Goal: Task Accomplishment & Management: Use online tool/utility

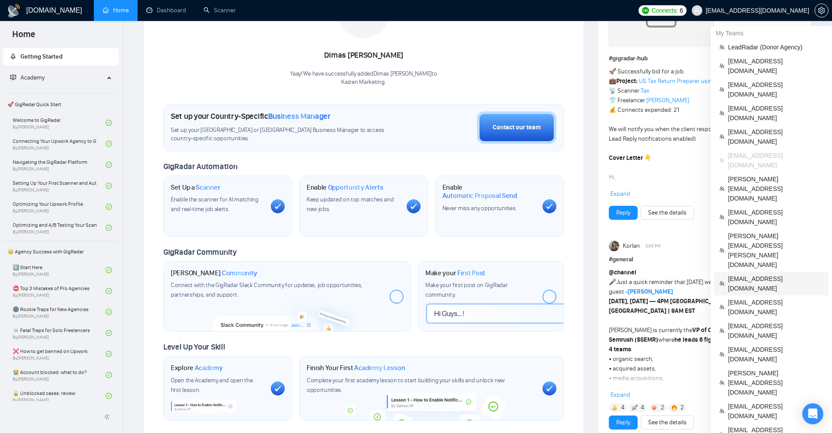
scroll to position [306, 0]
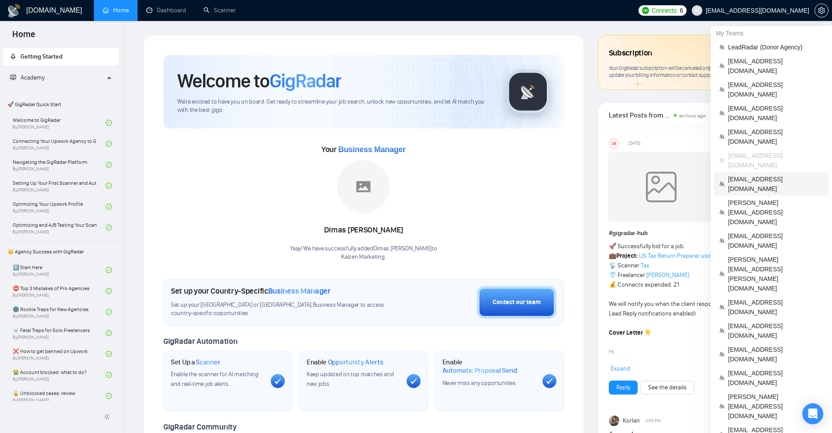
click at [768, 172] on li "nasir.khan@profitcura.com" at bounding box center [771, 184] width 114 height 24
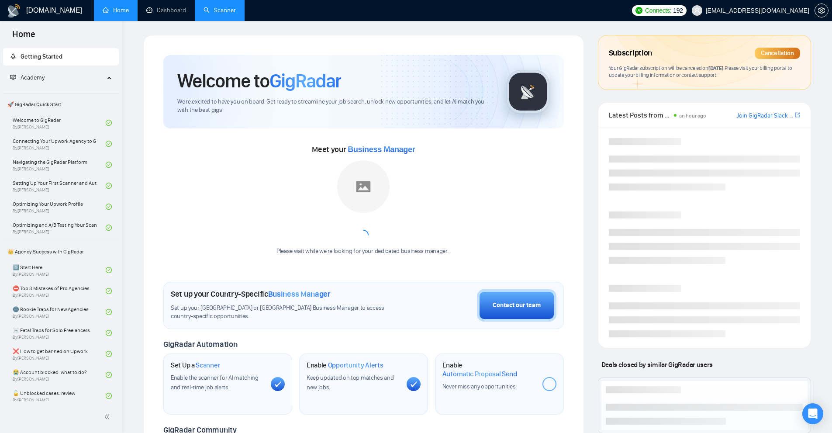
click at [234, 20] on li "Scanner" at bounding box center [220, 10] width 50 height 21
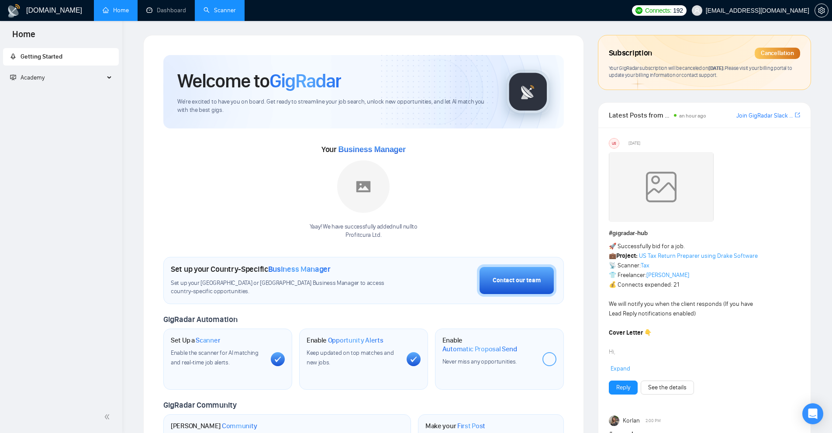
click at [231, 14] on link "Scanner" at bounding box center [220, 10] width 32 height 7
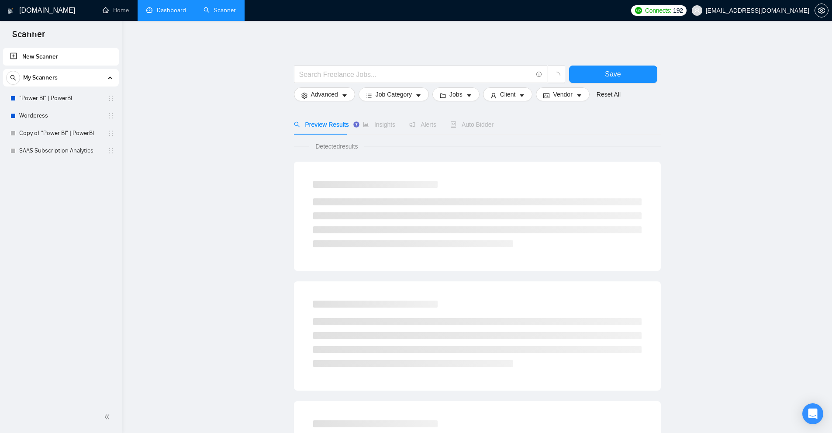
click at [146, 7] on link "Dashboard" at bounding box center [166, 10] width 40 height 7
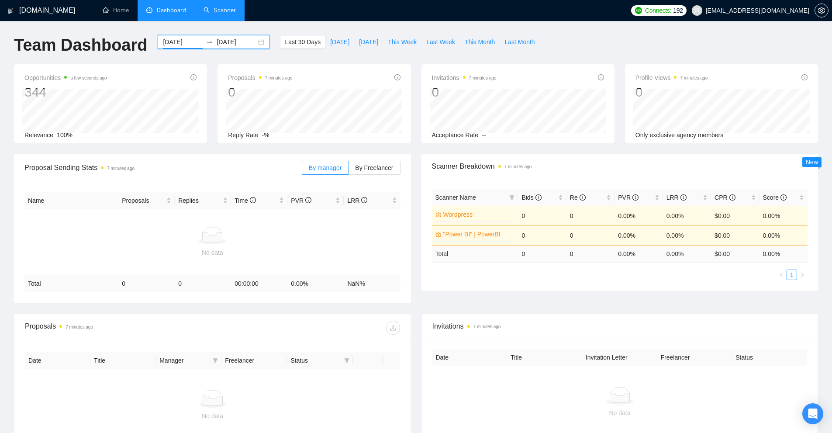
click at [179, 42] on input "2025-08-12" at bounding box center [183, 42] width 40 height 10
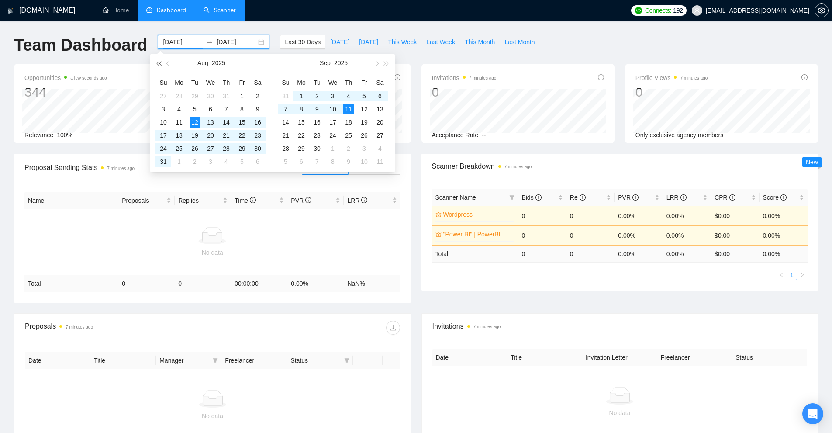
click at [161, 63] on span "button" at bounding box center [158, 63] width 4 height 4
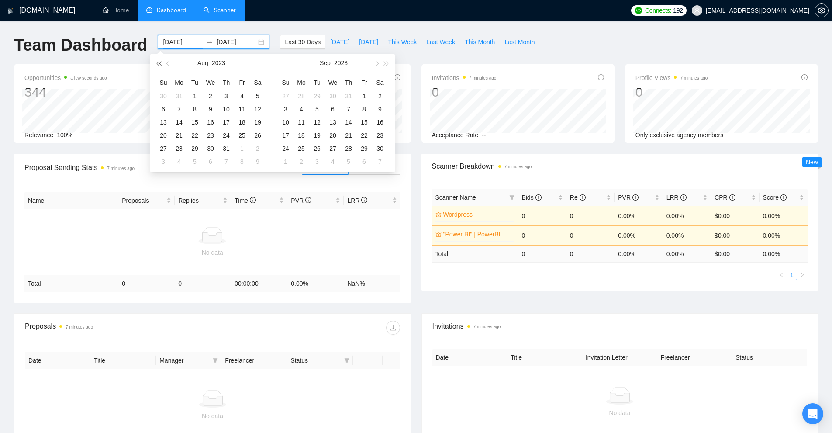
click at [161, 63] on span "button" at bounding box center [158, 63] width 4 height 4
type input "2022-08-01"
click at [176, 94] on div "1" at bounding box center [179, 96] width 10 height 10
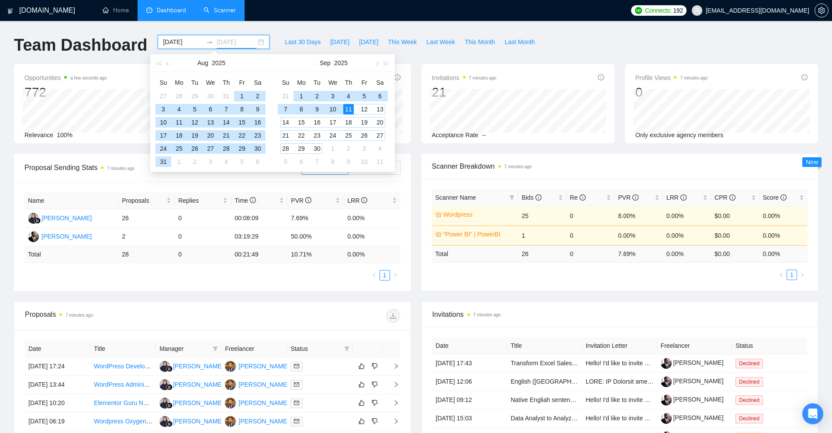
type input "2025-09-11"
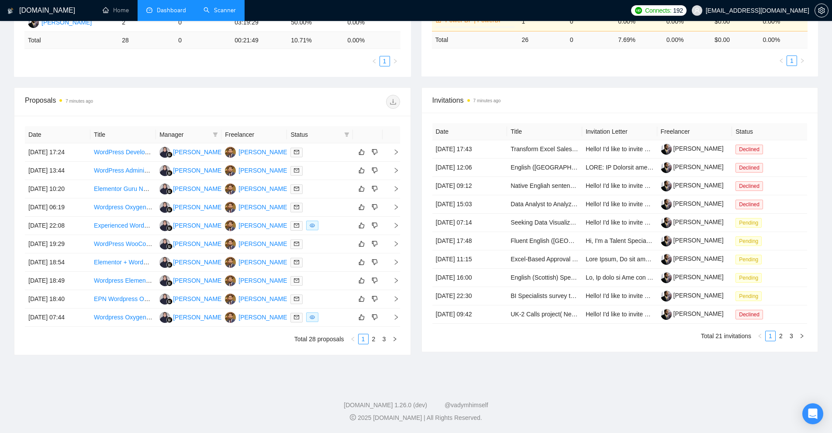
click at [522, 107] on div "Invitations 7 minutes ago" at bounding box center [619, 100] width 375 height 25
click at [692, 151] on link "Nasir Khan" at bounding box center [692, 148] width 63 height 7
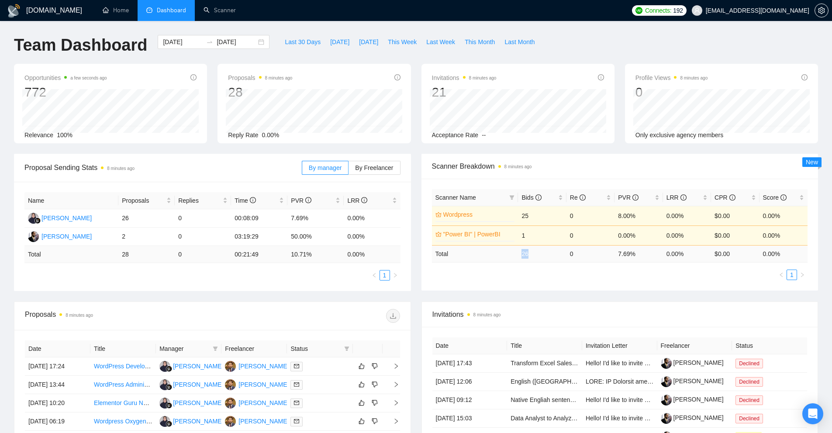
drag, startPoint x: 539, startPoint y: 258, endPoint x: 548, endPoint y: 265, distance: 11.6
click at [547, 258] on tr "Total 26 0 7.69 % 0.00 % $ 0.00 0.00 %" at bounding box center [620, 253] width 376 height 17
click at [547, 278] on ul "1" at bounding box center [620, 275] width 376 height 10
drag, startPoint x: 617, startPoint y: 255, endPoint x: 639, endPoint y: 258, distance: 22.1
click at [636, 259] on td "7.69 %" at bounding box center [639, 253] width 48 height 17
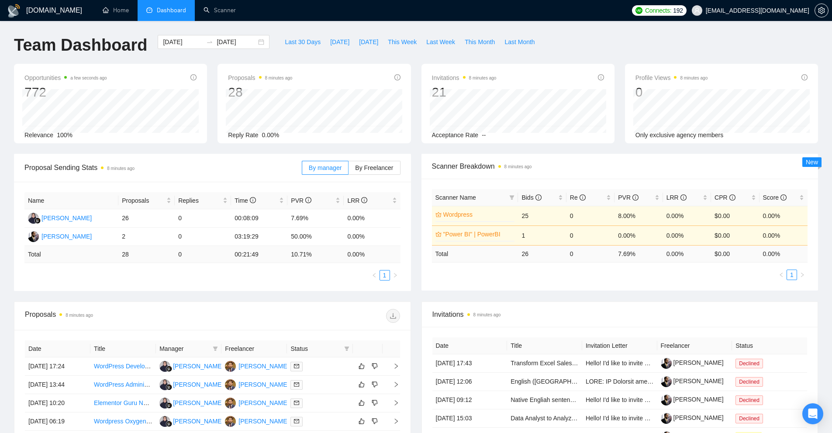
click at [652, 302] on div "Invitations 8 minutes ago" at bounding box center [619, 314] width 375 height 25
drag, startPoint x: 525, startPoint y: 253, endPoint x: 678, endPoint y: 256, distance: 153.8
click at [678, 256] on tr "Total 26 0 7.69 % 0.00 % $ 0.00 0.00 %" at bounding box center [620, 253] width 376 height 17
click at [672, 257] on td "0.00 %" at bounding box center [687, 253] width 48 height 17
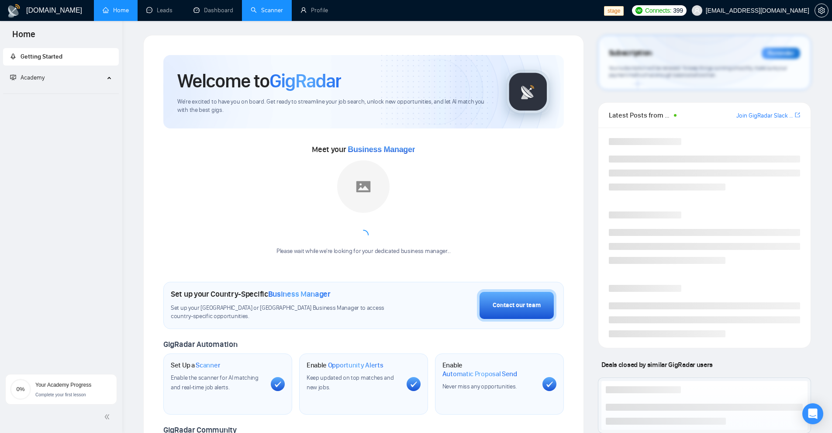
click at [269, 8] on link "Scanner" at bounding box center [267, 10] width 32 height 7
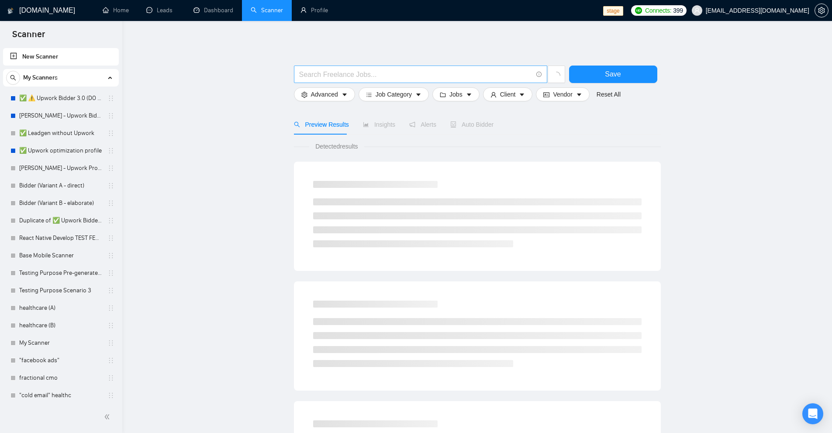
click at [350, 77] on input "text" at bounding box center [415, 74] width 233 height 11
paste input ""please\, include""
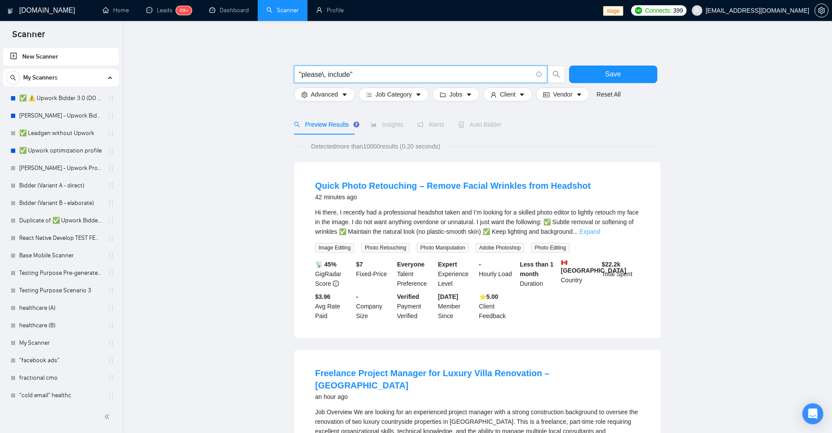
type input ""please\, include""
click at [600, 231] on link "Expand" at bounding box center [590, 231] width 21 height 7
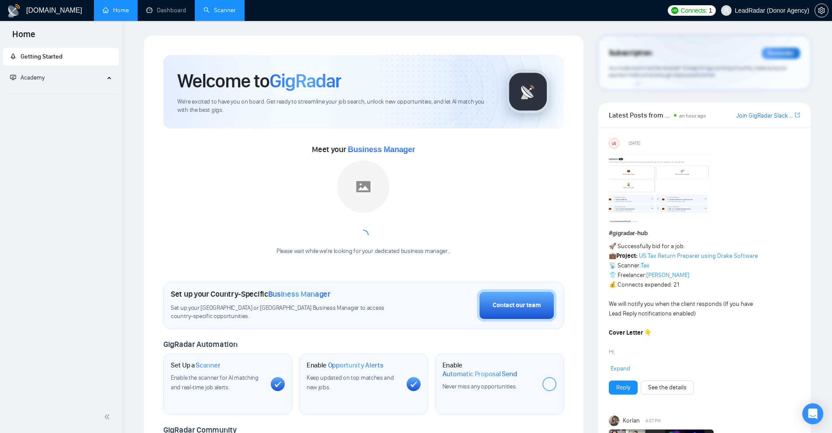
click at [227, 14] on link "Scanner" at bounding box center [220, 10] width 32 height 7
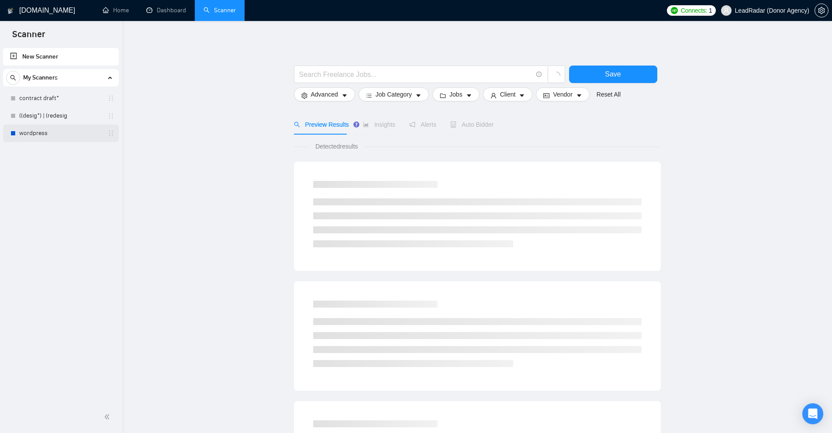
click at [30, 130] on link "wordpress" at bounding box center [60, 133] width 83 height 17
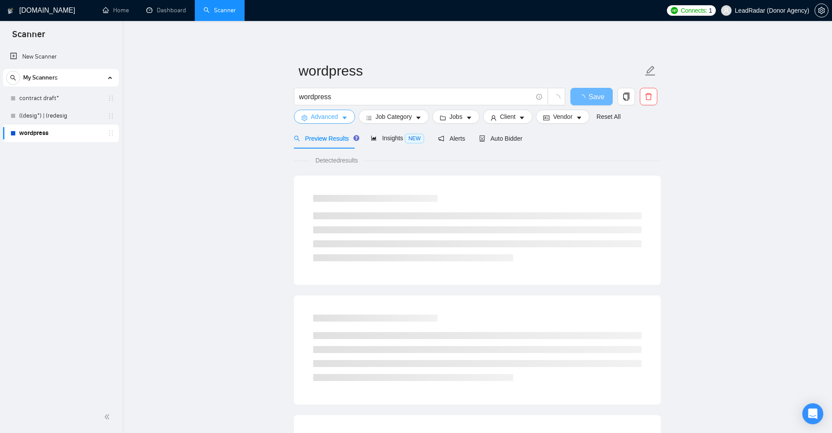
click at [342, 115] on icon "caret-down" at bounding box center [345, 118] width 6 height 6
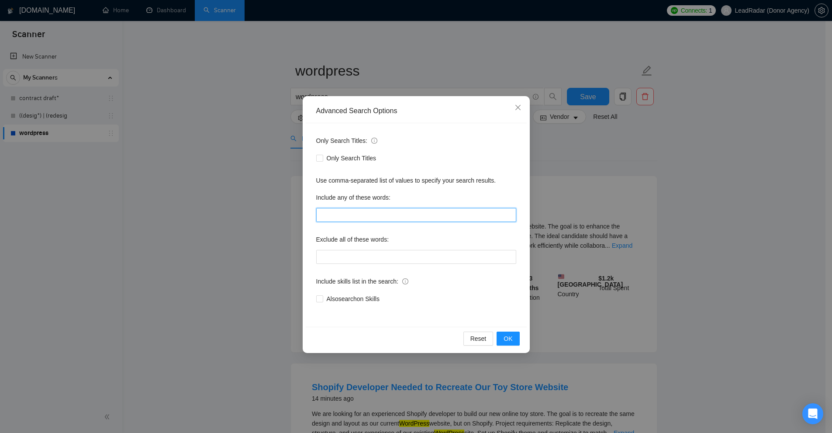
click at [371, 211] on input "text" at bounding box center [416, 215] width 200 height 14
paste input ""to apply", "please include", "if you are interested", "please provide", "to be…"
type input ""to apply", "please include", "if you are interested", "please provide", "to be…"
click at [608, 167] on div "Advanced Search Options Only Search Titles: Only Search Titles Use comma-separa…" at bounding box center [416, 216] width 832 height 433
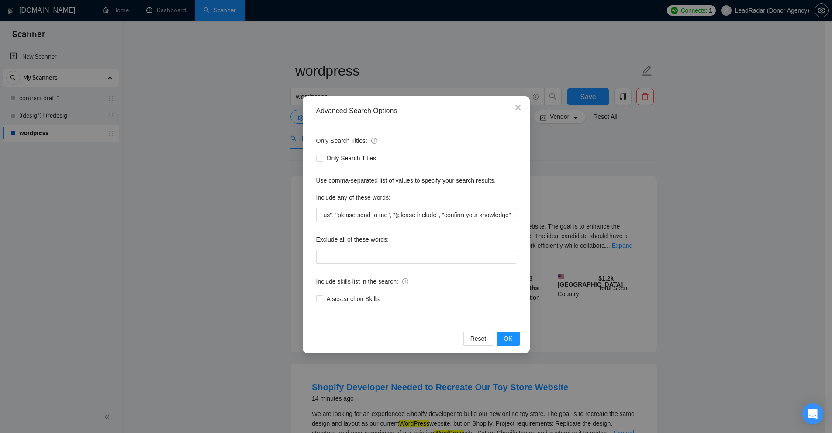
scroll to position [0, 0]
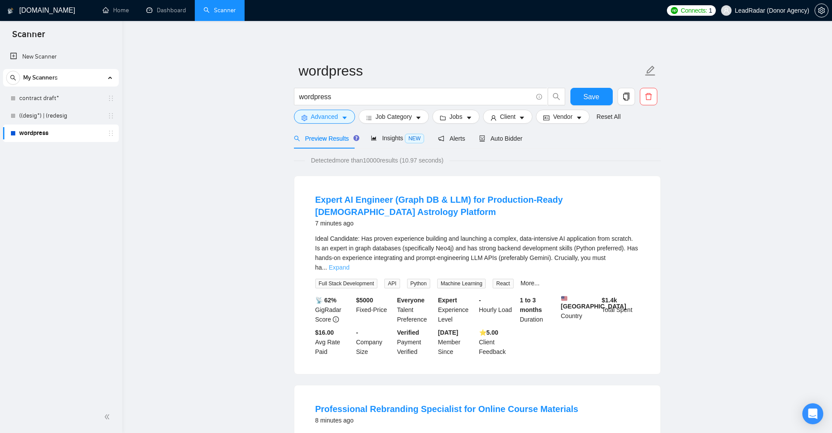
click at [349, 264] on link "Expand" at bounding box center [339, 267] width 21 height 7
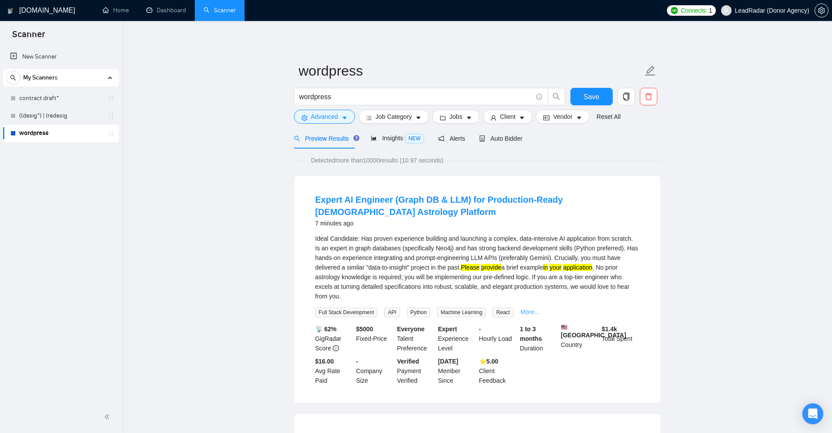
click at [524, 311] on link "More..." at bounding box center [530, 311] width 19 height 7
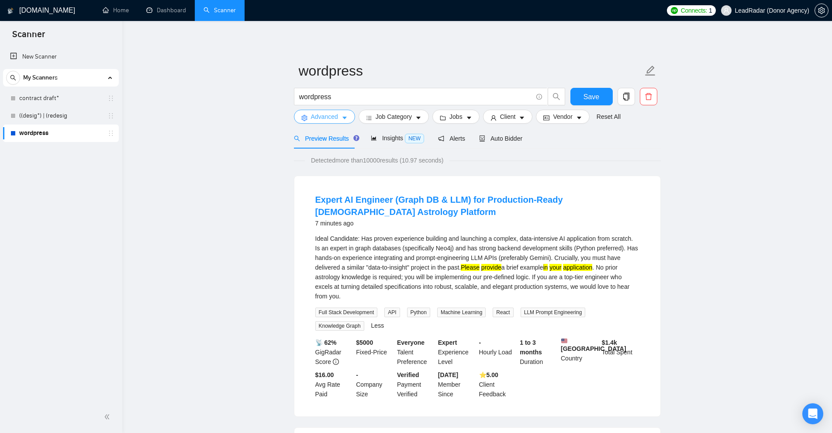
click at [336, 118] on span "Advanced" at bounding box center [324, 117] width 27 height 10
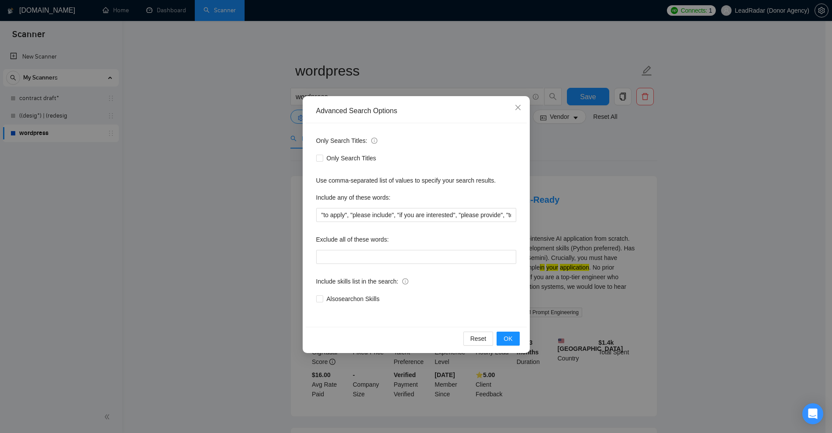
click at [681, 176] on div "Advanced Search Options Only Search Titles: Only Search Titles Use comma-separa…" at bounding box center [416, 216] width 832 height 433
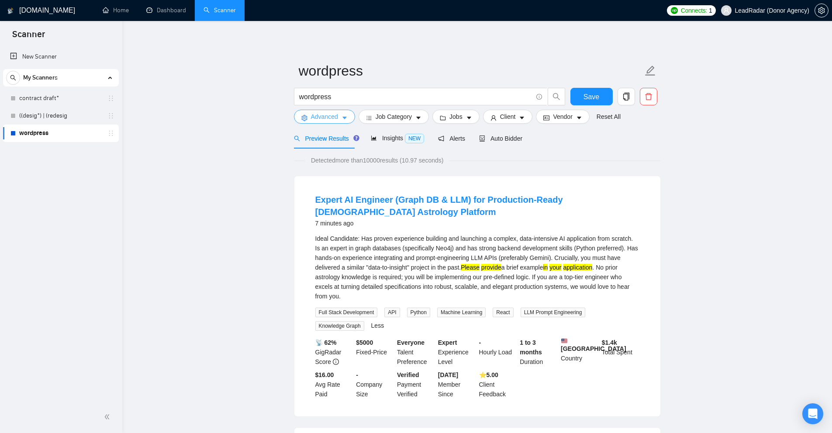
click at [332, 112] on span "Advanced" at bounding box center [324, 117] width 27 height 10
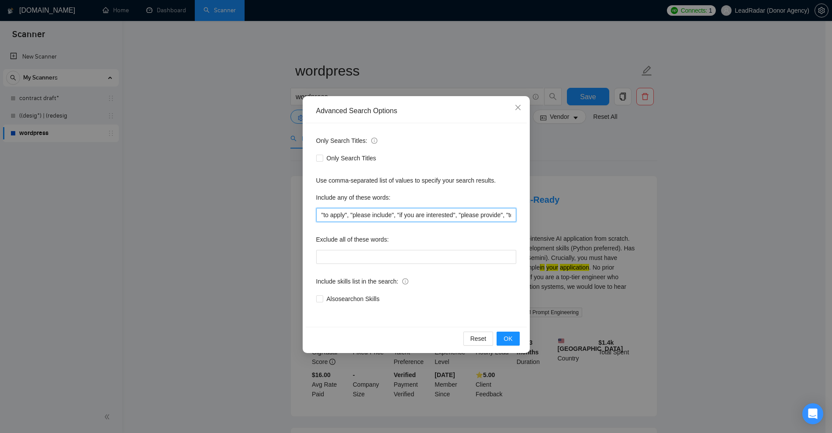
click at [389, 211] on input ""to apply", "please include", "if you are interested", "please provide", "to be…" at bounding box center [416, 215] width 200 height 14
paste input "text"
click at [512, 335] on span "OK" at bounding box center [508, 339] width 9 height 10
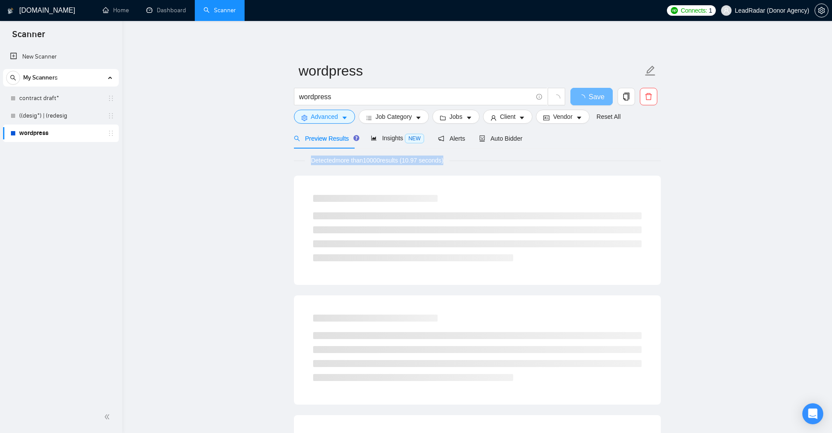
drag, startPoint x: 448, startPoint y: 159, endPoint x: 469, endPoint y: 163, distance: 20.9
click at [469, 163] on div "Detected more than 10000 results (10.97 seconds)" at bounding box center [477, 161] width 367 height 10
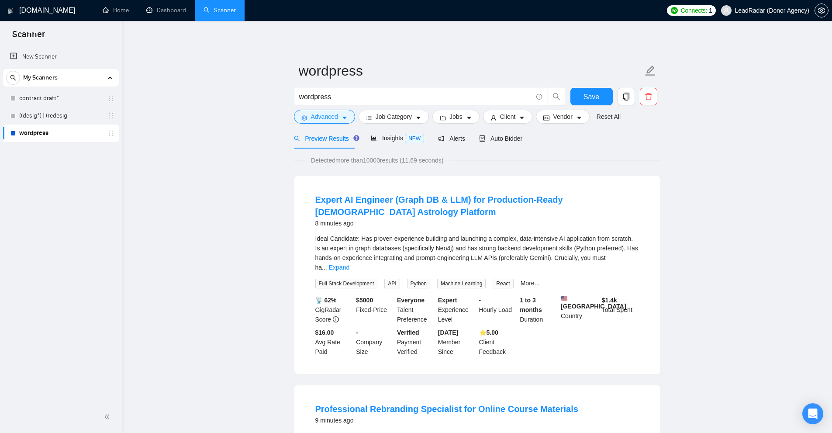
click at [349, 264] on link "Expand" at bounding box center [339, 267] width 21 height 7
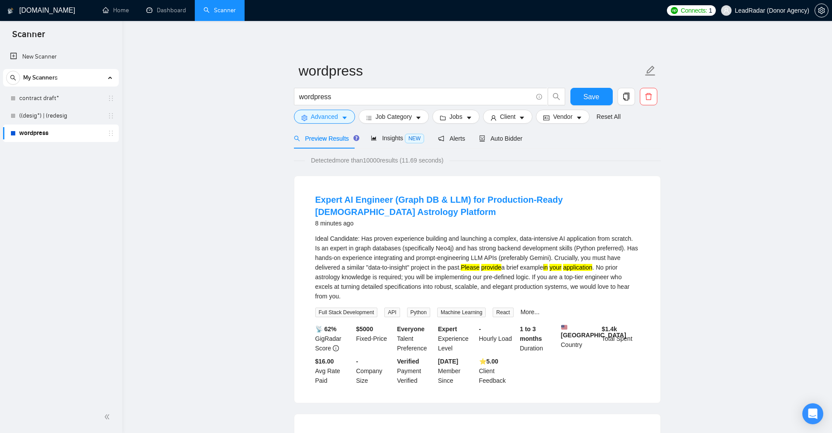
click at [616, 258] on div "Ideal Candidate: Has proven experience building and launching a complex, data-i…" at bounding box center [477, 267] width 324 height 67
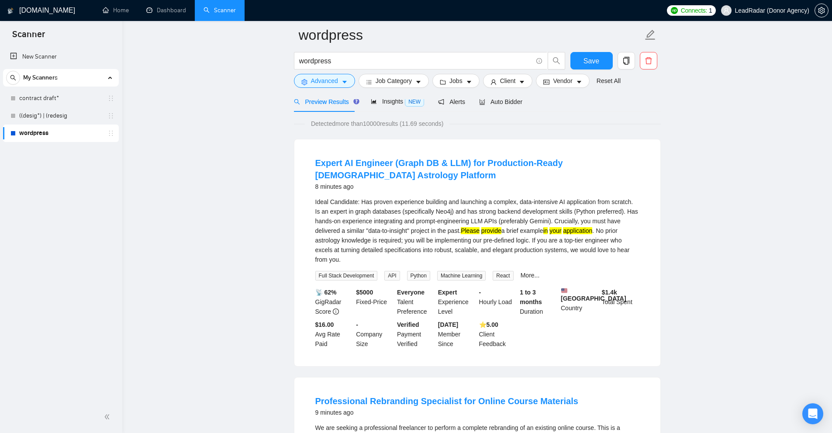
scroll to position [175, 0]
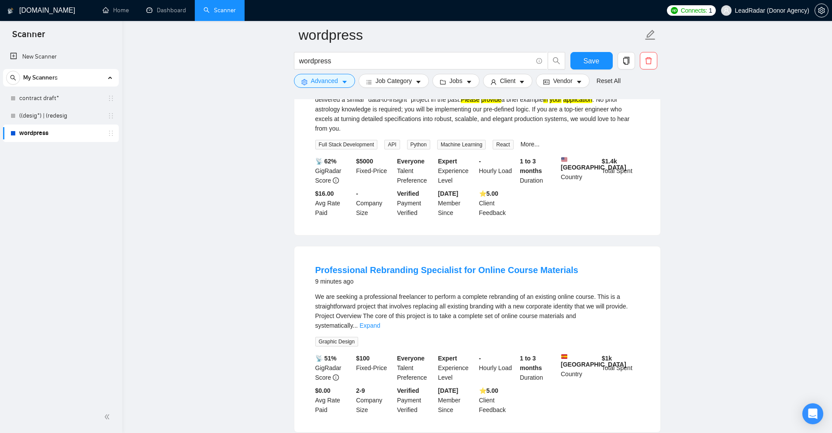
click at [634, 316] on div "We are seeking a professional freelancer to perform a complete rebranding of an…" at bounding box center [477, 311] width 324 height 38
click at [380, 323] on link "Expand" at bounding box center [370, 325] width 21 height 7
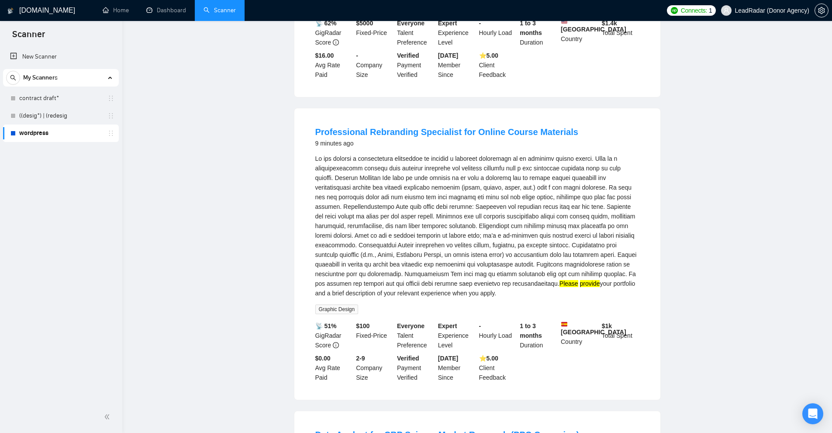
scroll to position [0, 0]
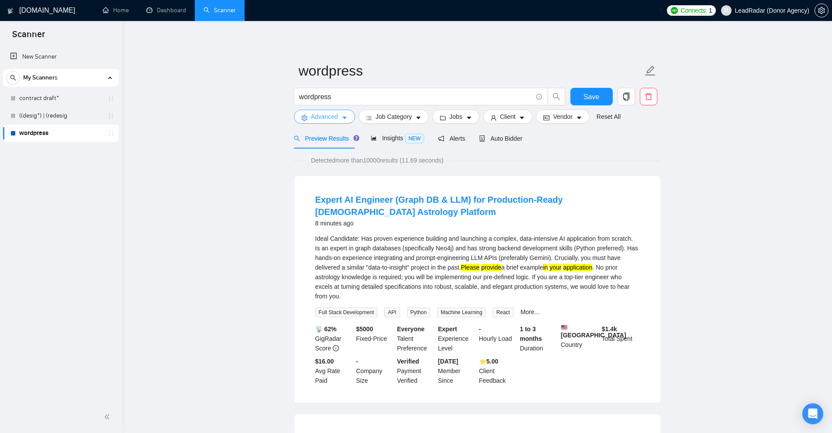
click at [311, 118] on span "Advanced" at bounding box center [324, 117] width 27 height 10
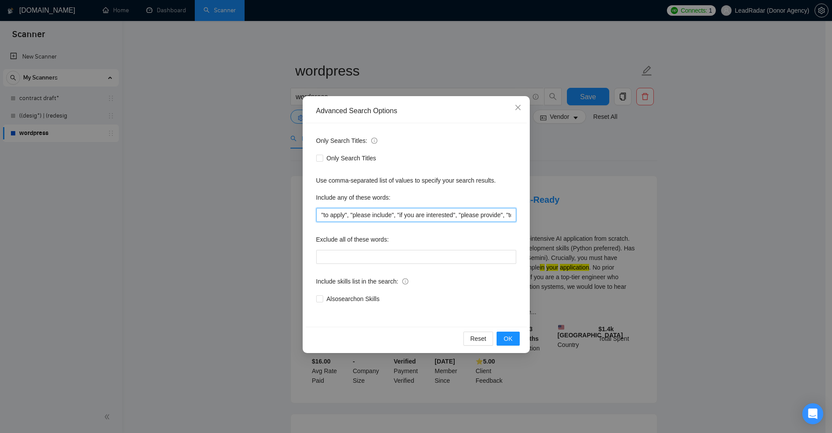
scroll to position [0, 1807]
drag, startPoint x: 375, startPoint y: 223, endPoint x: 939, endPoint y: 312, distance: 570.9
click at [832, 312] on html "Scanner New Scanner My Scanners contract draft* ((desig*) | (redesig wordpress …" at bounding box center [416, 216] width 832 height 433
click at [664, 102] on div "Advanced Search Options Only Search Titles: Only Search Titles Use comma-separa…" at bounding box center [416, 216] width 832 height 433
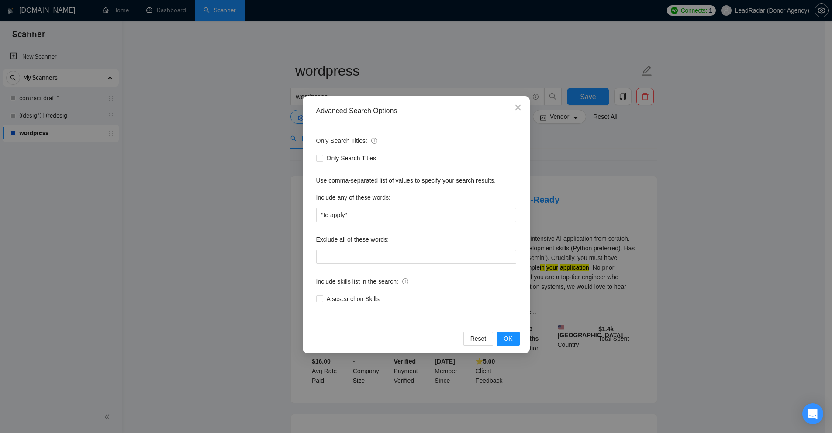
click at [714, 68] on div "Advanced Search Options Only Search Titles: Only Search Titles Use comma-separa…" at bounding box center [416, 216] width 832 height 433
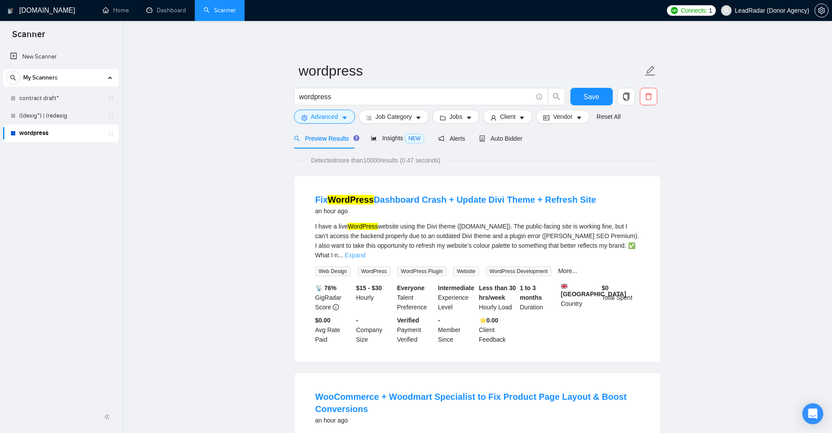
click at [365, 252] on link "Expand" at bounding box center [355, 255] width 21 height 7
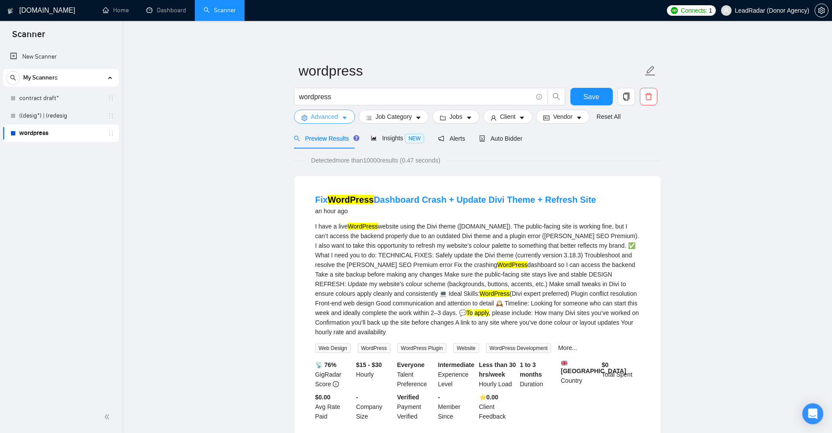
click at [329, 118] on span "Advanced" at bounding box center [324, 117] width 27 height 10
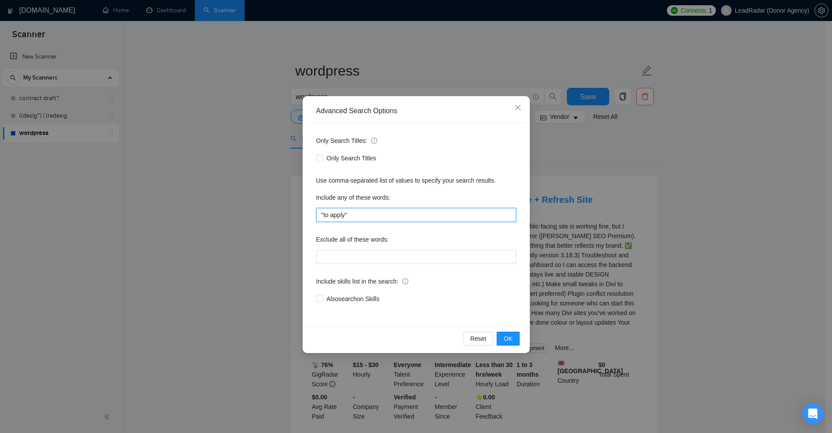
click at [391, 212] on input ""to apply"" at bounding box center [416, 215] width 200 height 14
paste input ", "please include", "if you are interested", "please provide", "to be considere…"
click at [630, 207] on div "Advanced Search Options Only Search Titles: Only Search Titles Use comma-separa…" at bounding box center [416, 216] width 832 height 433
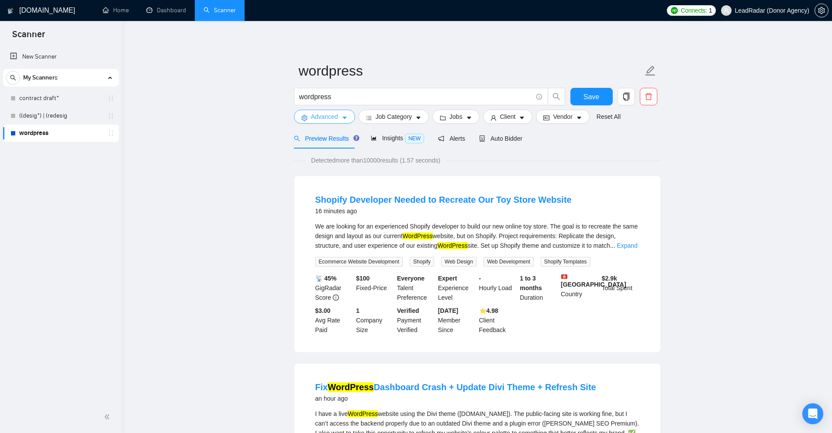
click at [339, 116] on button "Advanced" at bounding box center [324, 117] width 61 height 14
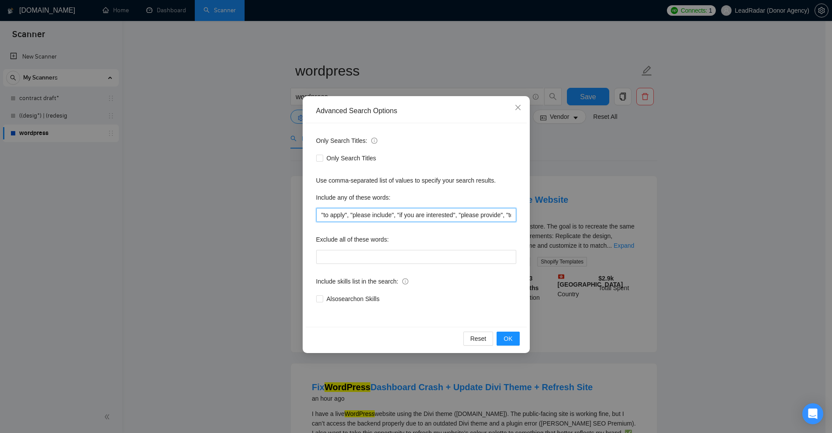
click at [425, 210] on input ""to apply", "please include", "if you are interested", "please provide", "to be…" at bounding box center [416, 215] width 200 height 14
paste input ", "with your proposal", "in your application", "if applying", "when submitting …"
click at [513, 340] on button "OK" at bounding box center [508, 339] width 23 height 14
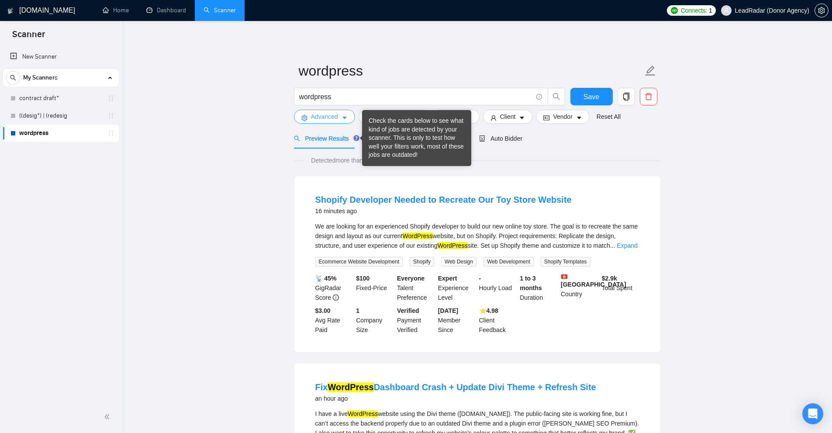
click at [334, 121] on span "Advanced" at bounding box center [324, 117] width 27 height 10
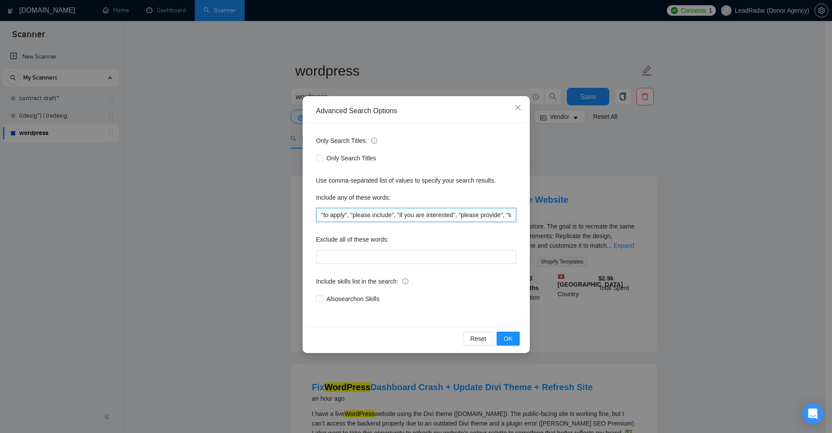
click at [401, 213] on input ""to apply", "please include", "if you are interested", "please provide", "to be…" at bounding box center [416, 215] width 200 height 14
paste input ", "as part of applying", "if you are applying", "wish to apply", "should you be…"
click at [713, 156] on div "Advanced Search Options Only Search Titles: Only Search Titles Use comma-separa…" at bounding box center [416, 216] width 832 height 433
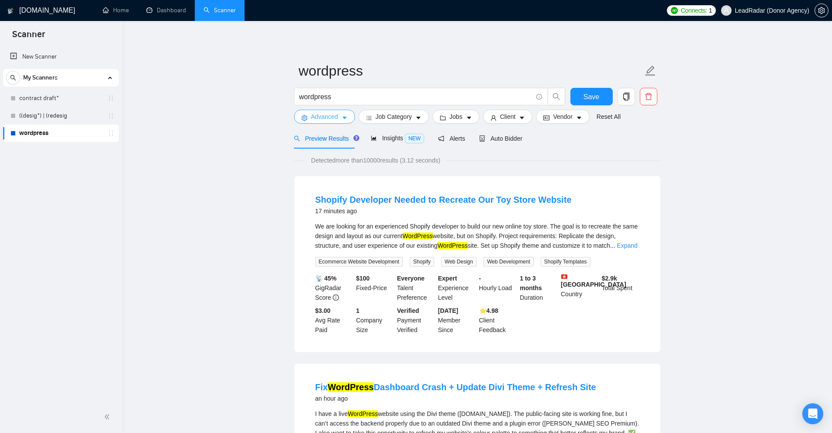
click at [340, 116] on button "Advanced" at bounding box center [324, 117] width 61 height 14
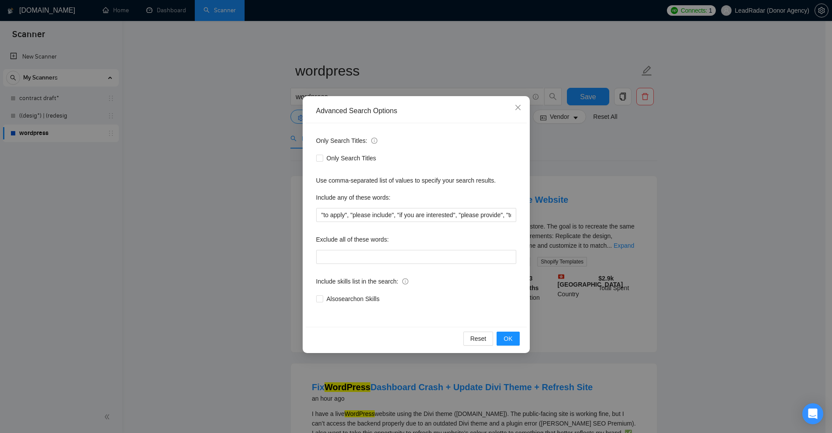
click at [698, 188] on div "Advanced Search Options Only Search Titles: Only Search Titles Use comma-separa…" at bounding box center [416, 216] width 832 height 433
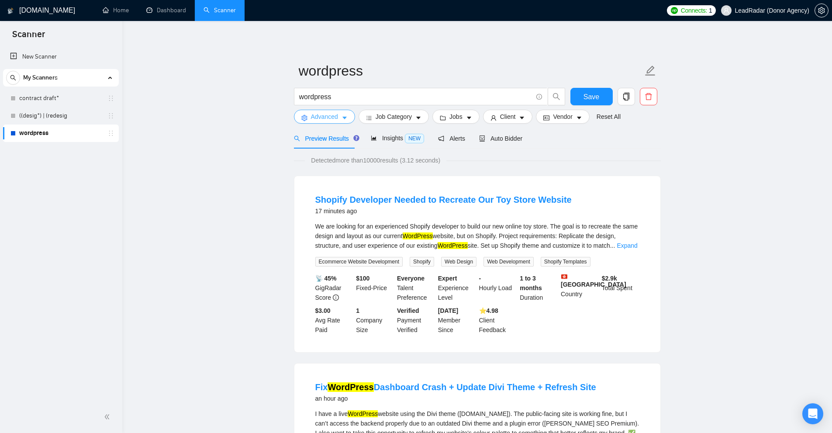
click at [333, 114] on span "Advanced" at bounding box center [324, 117] width 27 height 10
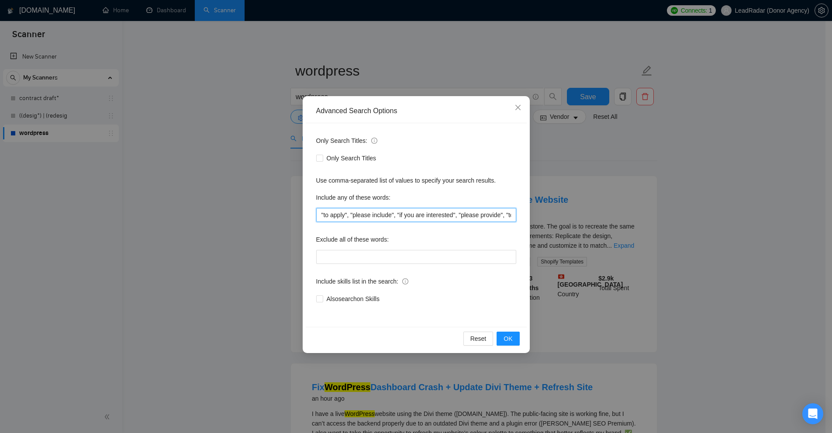
click at [377, 213] on input ""to apply", "please include", "if you are interested", "please provide", "to be…" at bounding box center [416, 215] width 200 height 14
paste input "should you be interested\,"
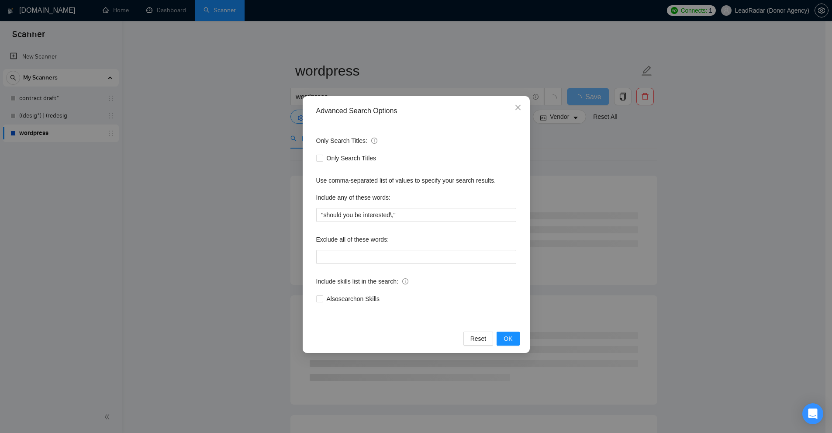
click at [594, 225] on div "Advanced Search Options Only Search Titles: Only Search Titles Use comma-separa…" at bounding box center [416, 216] width 832 height 433
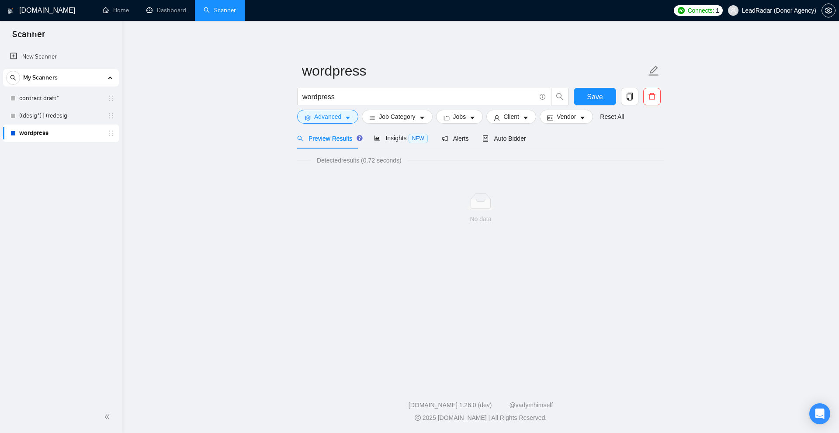
click at [594, 225] on div "No data" at bounding box center [480, 208] width 367 height 73
click at [332, 118] on span "Advanced" at bounding box center [327, 117] width 27 height 10
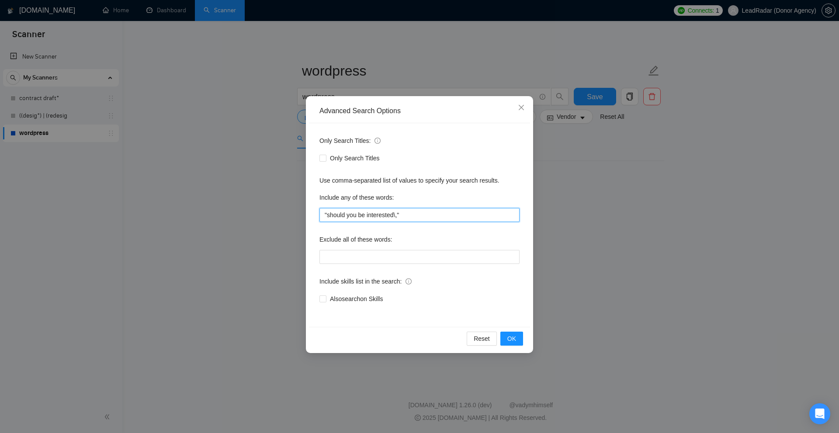
click at [408, 213] on input ""should you be interested\,"" at bounding box center [419, 215] width 200 height 14
click at [398, 216] on input ""should you be interested\,"" at bounding box center [419, 215] width 200 height 14
click at [415, 216] on input ""should you be interested\,"" at bounding box center [419, 215] width 200 height 14
click at [398, 214] on input ""should you be interested\,"" at bounding box center [419, 215] width 200 height 14
click at [591, 218] on div "Advanced Search Options Only Search Titles: Only Search Titles Use comma-separa…" at bounding box center [419, 216] width 839 height 433
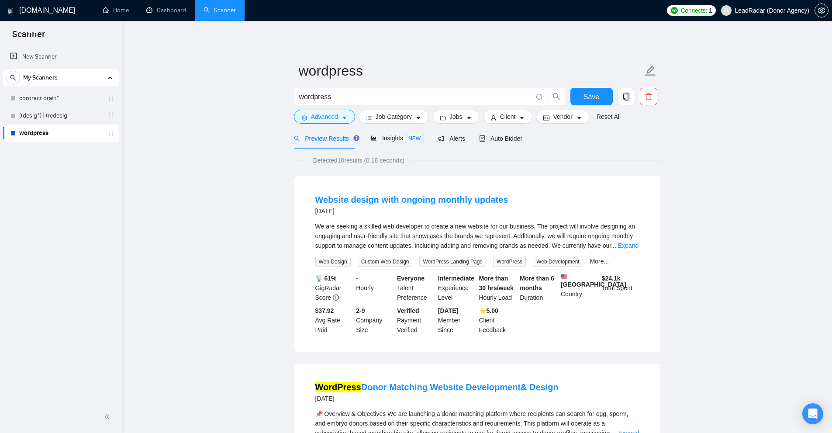
click at [628, 250] on div "We are seeking a skilled web developer to create a new website for our business…" at bounding box center [477, 235] width 324 height 29
click at [634, 247] on link "Expand" at bounding box center [628, 245] width 21 height 7
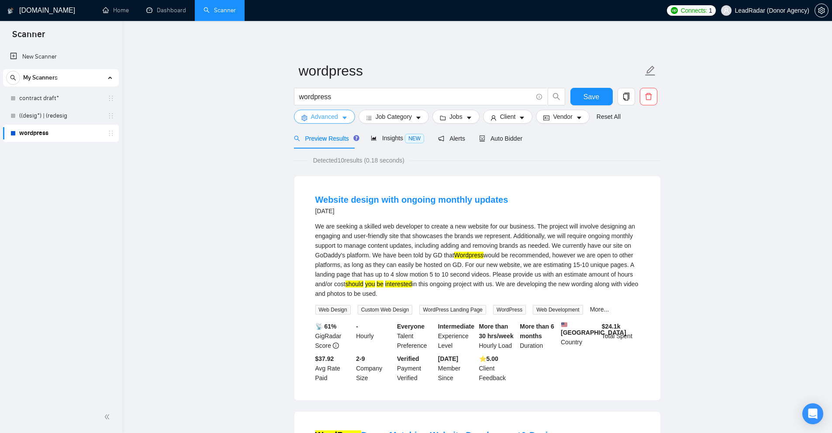
click at [327, 114] on span "Advanced" at bounding box center [324, 117] width 27 height 10
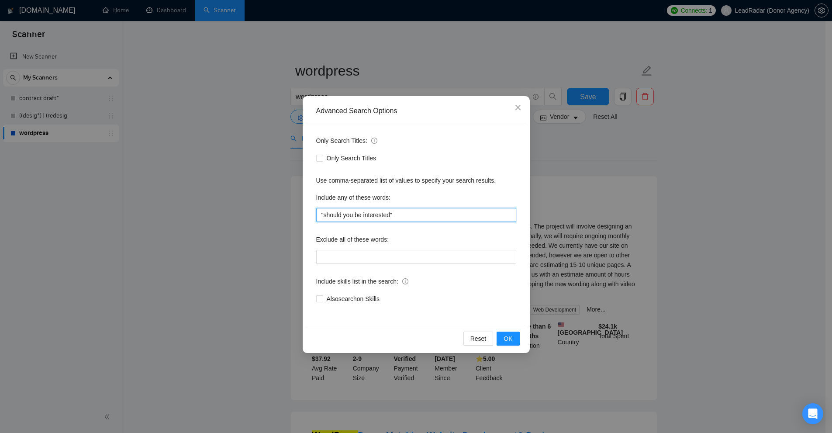
click at [391, 215] on input ""should you be interested"" at bounding box center [416, 215] width 200 height 14
click at [612, 235] on div "Advanced Search Options Only Search Titles: Only Search Titles Use comma-separa…" at bounding box center [416, 216] width 832 height 433
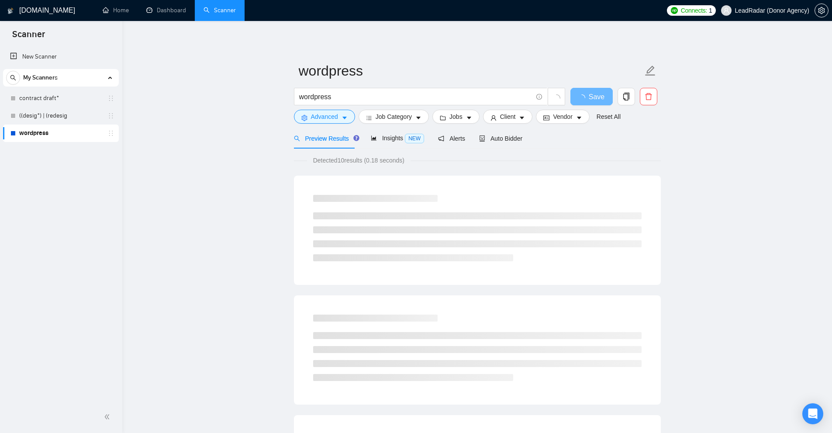
drag, startPoint x: 342, startPoint y: 157, endPoint x: 341, endPoint y: 164, distance: 7.0
click at [345, 160] on span "Detected 10 results (0.18 seconds)" at bounding box center [359, 161] width 104 height 10
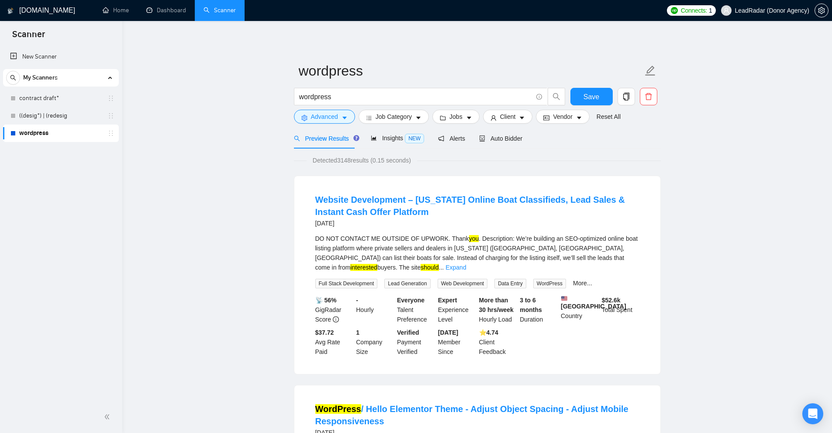
click at [466, 264] on link "Expand" at bounding box center [456, 267] width 21 height 7
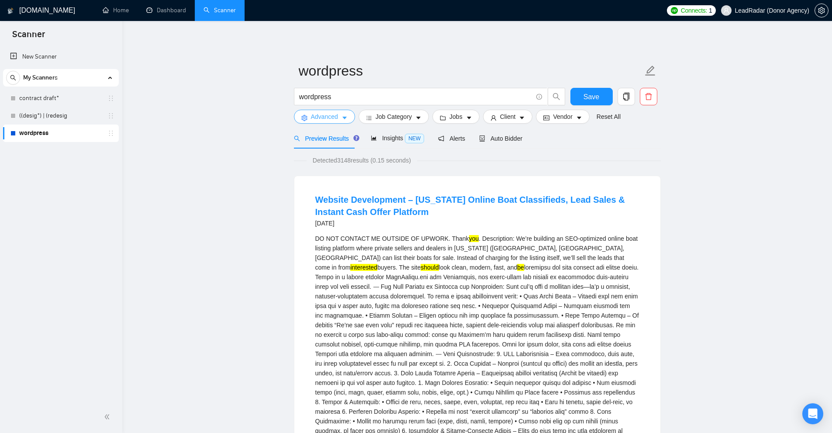
click at [325, 117] on span "Advanced" at bounding box center [324, 117] width 27 height 10
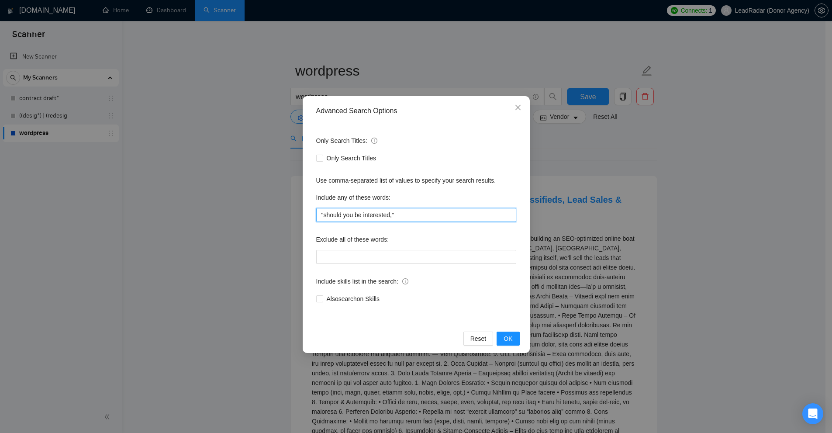
drag, startPoint x: 400, startPoint y: 213, endPoint x: 219, endPoint y: 218, distance: 180.9
click at [219, 218] on div "Advanced Search Options Only Search Titles: Only Search Titles Use comma-separa…" at bounding box center [416, 216] width 832 height 433
click at [494, 187] on div "Only Search Titles: Only Search Titles Use comma-separated list of values to sp…" at bounding box center [416, 225] width 221 height 204
click at [391, 218] on input ""should you be interested,"" at bounding box center [416, 215] width 200 height 14
click at [595, 210] on div "Advanced Search Options Only Search Titles: Only Search Titles Use comma-separa…" at bounding box center [416, 216] width 832 height 433
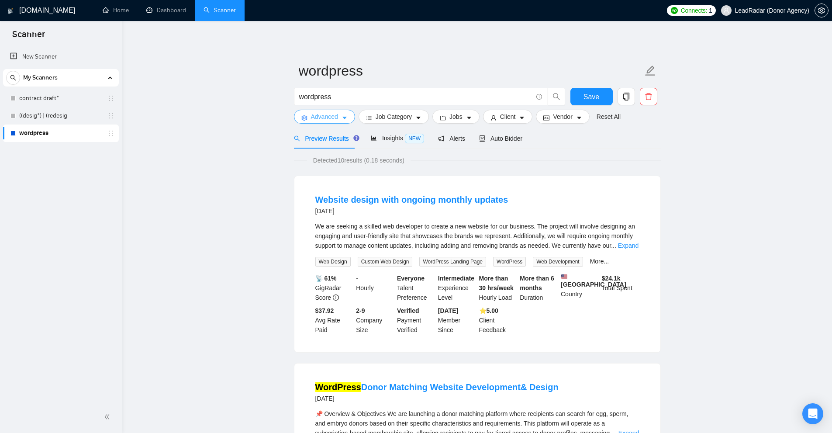
drag, startPoint x: 330, startPoint y: 115, endPoint x: 363, endPoint y: 117, distance: 32.8
click at [330, 115] on span "Advanced" at bounding box center [324, 117] width 27 height 10
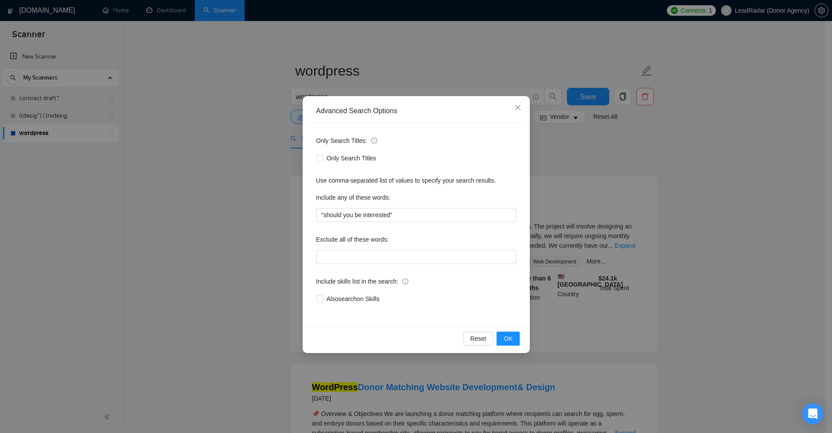
drag, startPoint x: 407, startPoint y: 72, endPoint x: 388, endPoint y: 83, distance: 21.7
click at [405, 73] on div "Advanced Search Options Only Search Titles: Only Search Titles Use comma-separa…" at bounding box center [416, 216] width 832 height 433
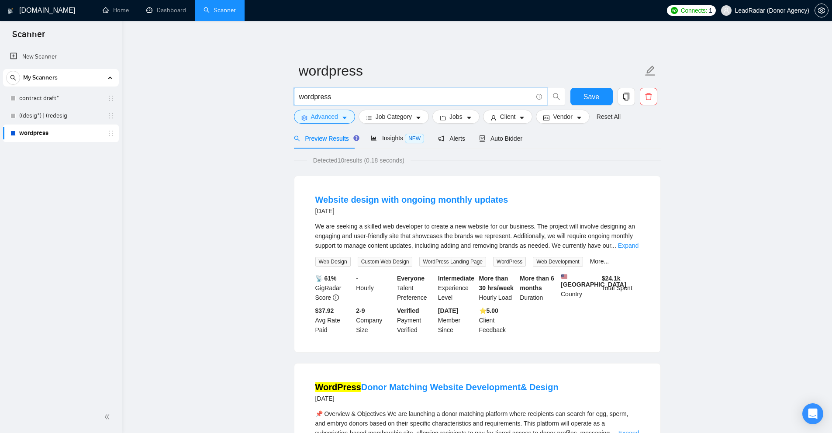
drag, startPoint x: 354, startPoint y: 96, endPoint x: 254, endPoint y: 114, distance: 102.0
click at [306, 117] on icon "setting" at bounding box center [304, 118] width 6 height 6
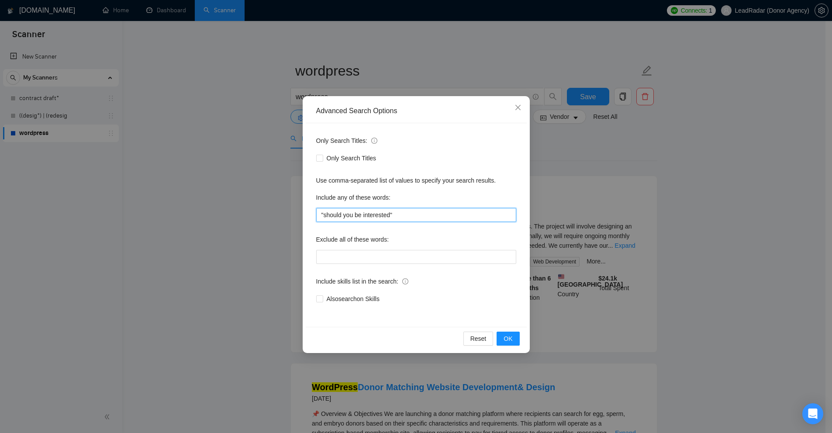
drag, startPoint x: 322, startPoint y: 212, endPoint x: 564, endPoint y: 230, distance: 243.5
click at [564, 230] on div "Advanced Search Options Only Search Titles: Only Search Titles Use comma-separa…" at bounding box center [416, 216] width 832 height 433
click at [395, 214] on input ""should you be interested"" at bounding box center [416, 215] width 200 height 14
drag, startPoint x: 324, startPoint y: 216, endPoint x: 386, endPoint y: 217, distance: 62.5
click at [386, 217] on input ""should you be interested"" at bounding box center [416, 215] width 200 height 14
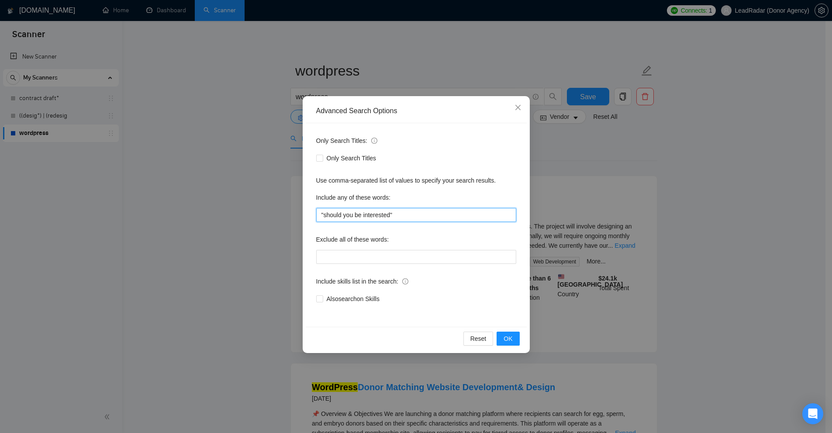
click at [394, 217] on input ""should you be interested"" at bounding box center [416, 215] width 200 height 14
click at [391, 215] on input ""should you be interested"" at bounding box center [416, 215] width 200 height 14
click at [643, 220] on div "Advanced Search Options Only Search Titles: Only Search Titles Use comma-separa…" at bounding box center [416, 216] width 832 height 433
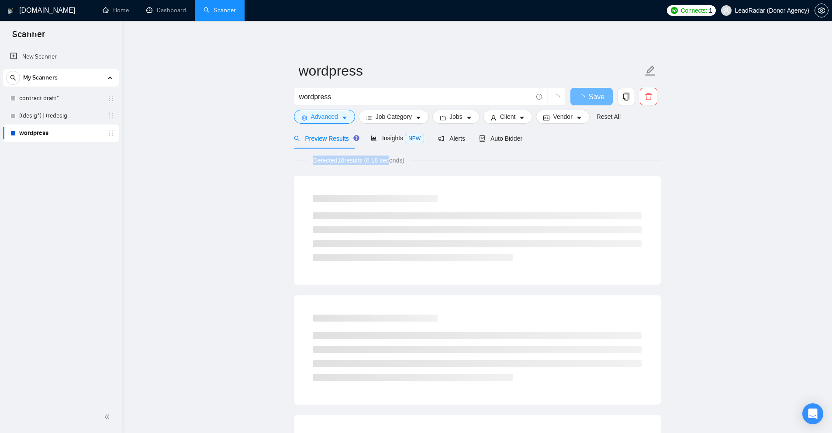
drag, startPoint x: 302, startPoint y: 161, endPoint x: 425, endPoint y: 166, distance: 122.4
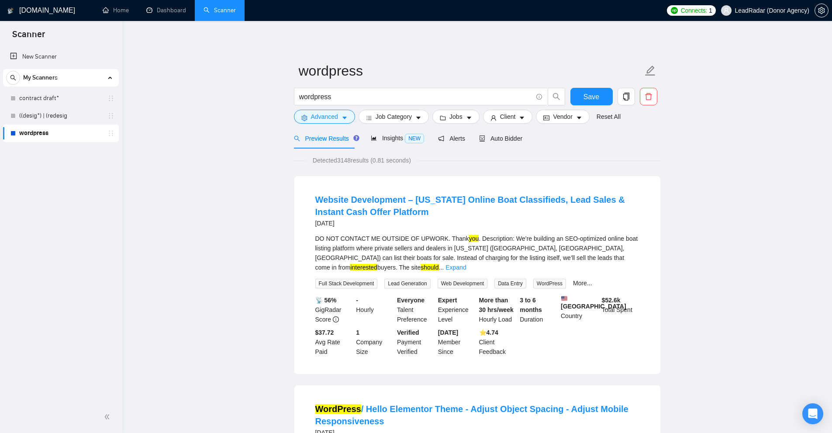
click at [466, 264] on link "Expand" at bounding box center [456, 267] width 21 height 7
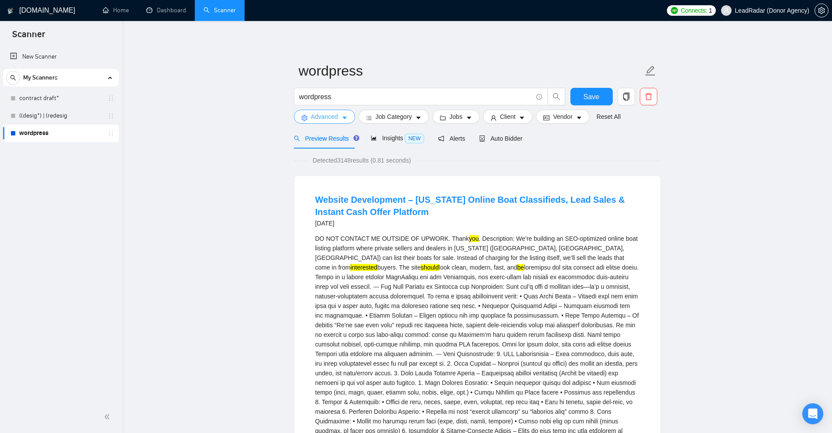
click at [327, 114] on span "Advanced" at bounding box center [324, 117] width 27 height 10
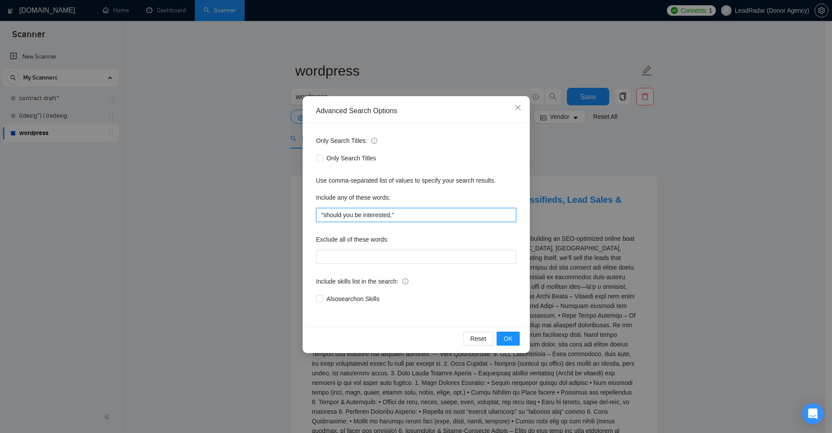
click at [391, 211] on input ""should you be interested,"" at bounding box center [416, 215] width 200 height 14
click at [391, 216] on input ""should you be interested,"" at bounding box center [416, 215] width 200 height 14
click at [671, 169] on div "Advanced Search Options Only Search Titles: Only Search Titles Use comma-separa…" at bounding box center [416, 216] width 832 height 433
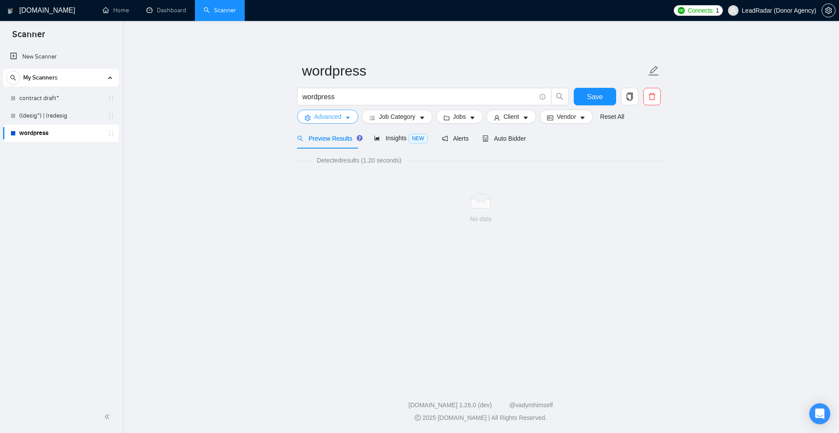
click at [339, 116] on span "Advanced" at bounding box center [327, 117] width 27 height 10
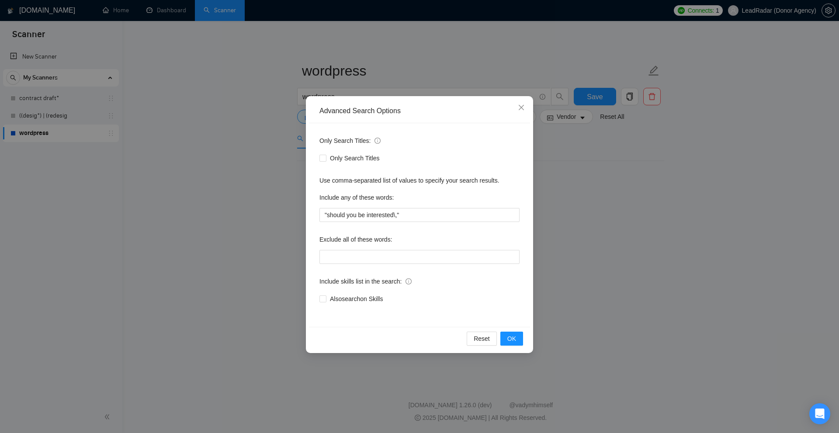
click at [667, 221] on div "Advanced Search Options Only Search Titles: Only Search Titles Use comma-separa…" at bounding box center [419, 216] width 839 height 433
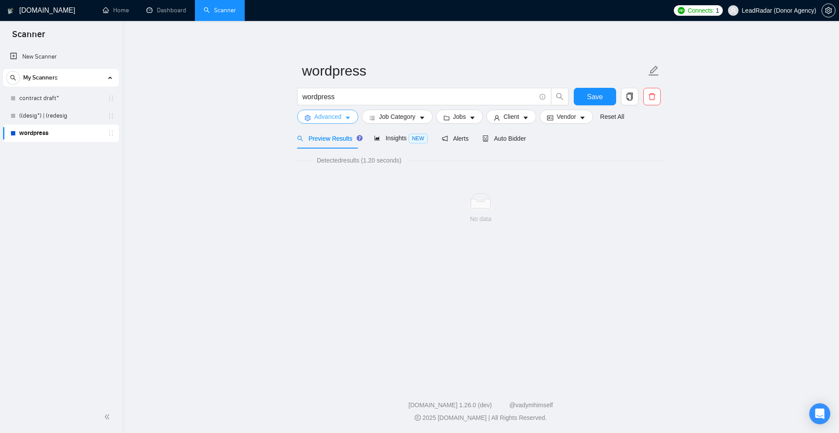
click at [325, 118] on span "Advanced" at bounding box center [327, 117] width 27 height 10
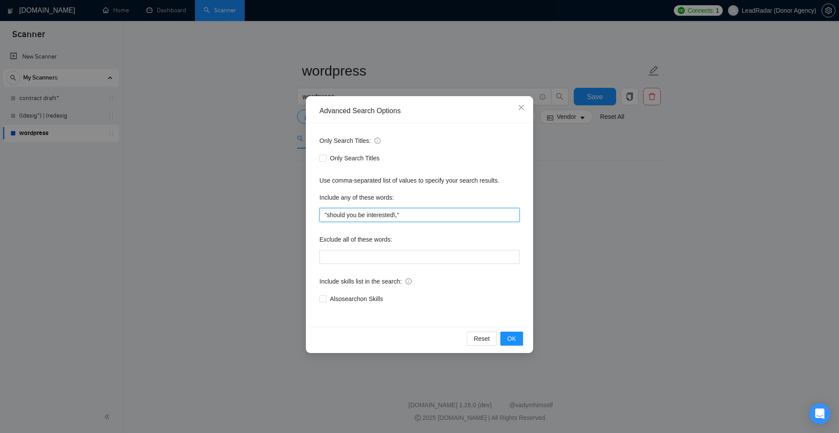
drag, startPoint x: 422, startPoint y: 215, endPoint x: 393, endPoint y: 211, distance: 28.8
click at [332, 215] on input ""should you be interested\,"" at bounding box center [419, 215] width 200 height 14
click at [410, 208] on div "Include any of these words:" at bounding box center [419, 198] width 200 height 17
drag, startPoint x: 395, startPoint y: 215, endPoint x: 398, endPoint y: 222, distance: 7.1
click at [398, 222] on div "Only Search Titles: Only Search Titles Use comma-separated list of values to sp…" at bounding box center [419, 225] width 221 height 204
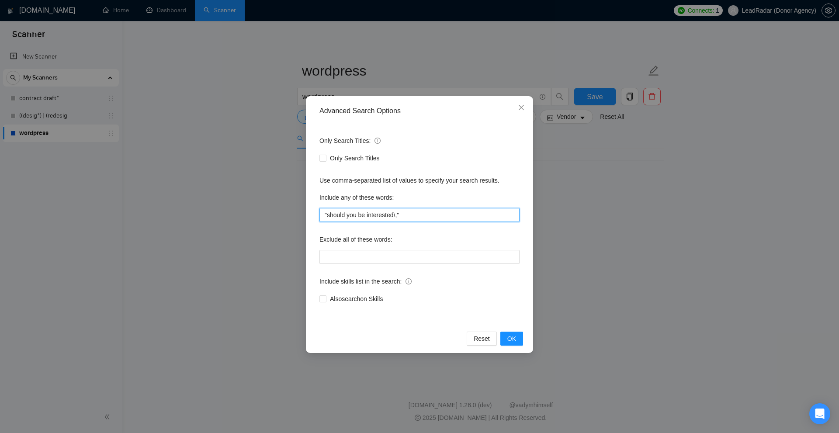
click at [393, 215] on input ""should you be interested\,"" at bounding box center [419, 215] width 200 height 14
drag, startPoint x: 394, startPoint y: 214, endPoint x: 396, endPoint y: 221, distance: 6.7
click at [396, 221] on input ""should you be interested\,"" at bounding box center [419, 215] width 200 height 14
click at [609, 185] on div "Advanced Search Options Only Search Titles: Only Search Titles Use comma-separa…" at bounding box center [419, 216] width 839 height 433
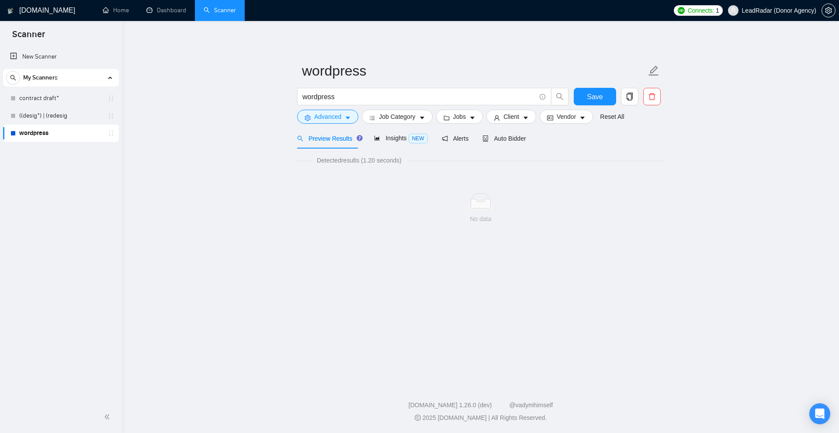
drag, startPoint x: 354, startPoint y: 97, endPoint x: 162, endPoint y: 103, distance: 192.3
click at [162, 103] on main "wordpress wordpress Save Advanced Job Category Jobs Client Vendor Reset All Pre…" at bounding box center [480, 200] width 688 height 331
click at [316, 116] on span "Advanced" at bounding box center [327, 117] width 27 height 10
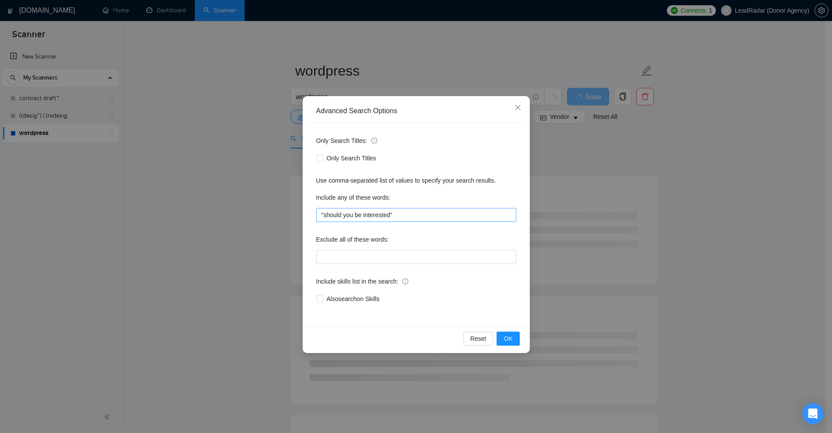
drag, startPoint x: 420, startPoint y: 204, endPoint x: 389, endPoint y: 211, distance: 32.1
click at [347, 210] on div "Include any of these words: "should you be interested"" at bounding box center [416, 205] width 200 height 31
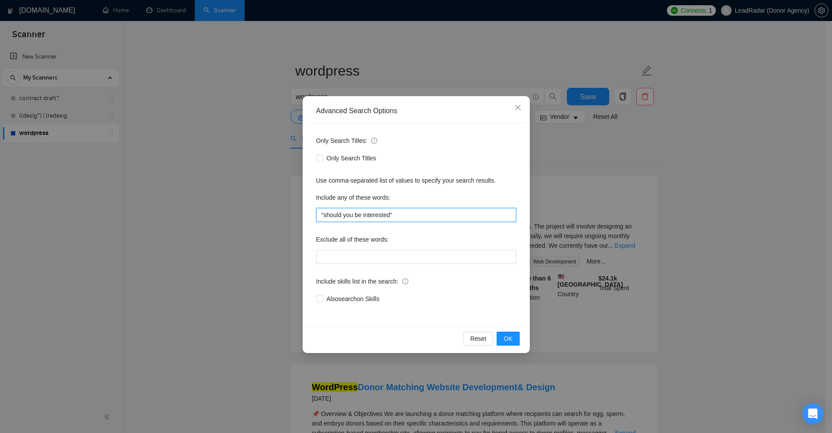
drag, startPoint x: 280, startPoint y: 214, endPoint x: 242, endPoint y: 205, distance: 39.8
click at [242, 205] on div "Advanced Search Options Only Search Titles: Only Search Titles Use comma-separa…" at bounding box center [416, 216] width 832 height 433
click at [626, 192] on div "Advanced Search Options Only Search Titles: Only Search Titles Use comma-separa…" at bounding box center [416, 216] width 832 height 433
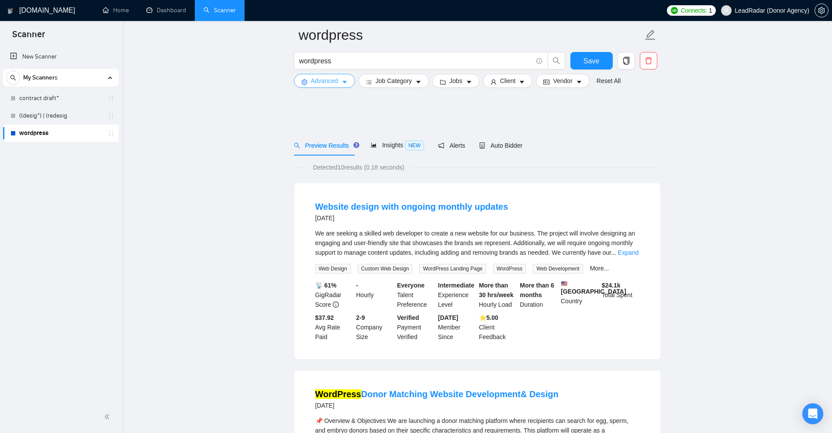
scroll to position [175, 0]
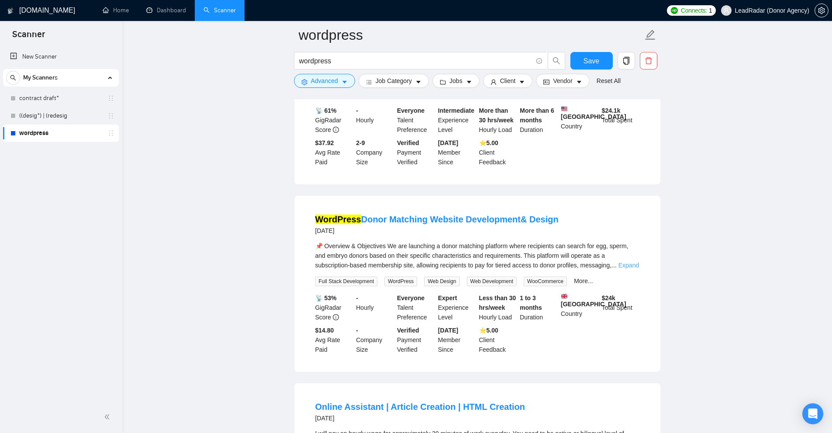
click at [626, 267] on link "Expand" at bounding box center [629, 265] width 21 height 7
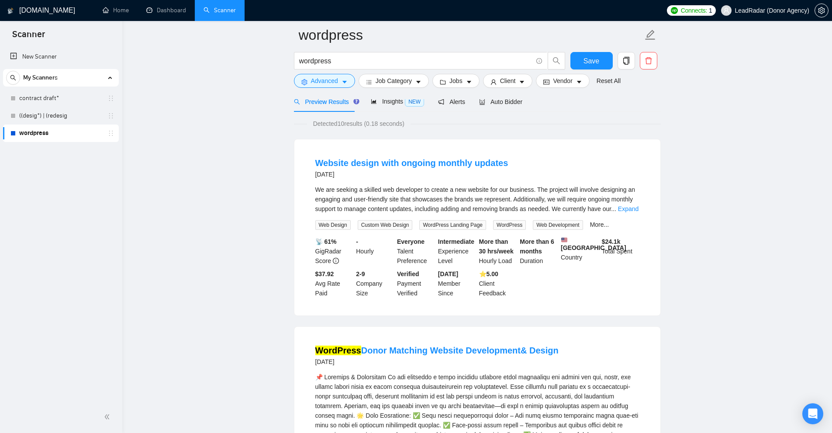
scroll to position [0, 0]
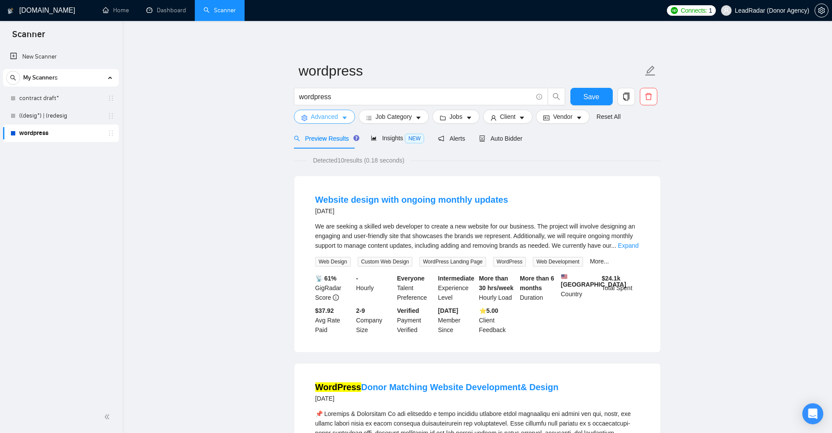
click at [339, 120] on button "Advanced" at bounding box center [324, 117] width 61 height 14
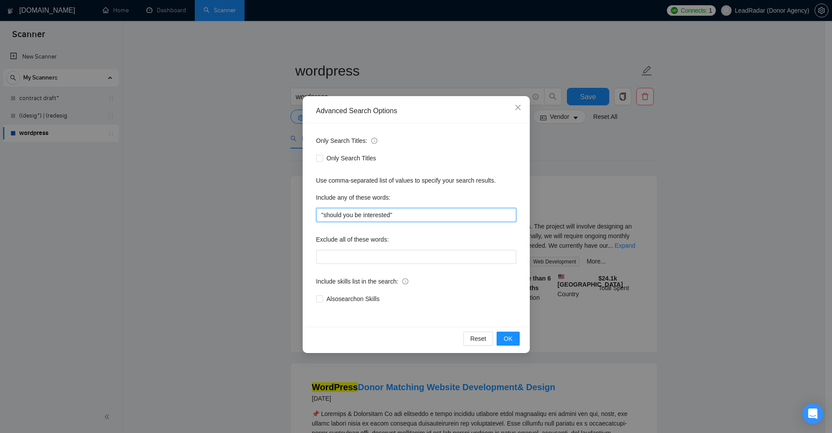
click at [390, 216] on input ""should you be interested"" at bounding box center [416, 215] width 200 height 14
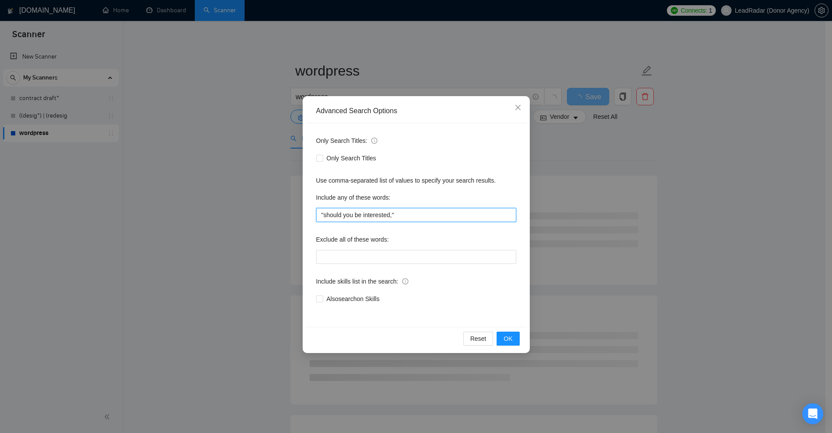
drag, startPoint x: 404, startPoint y: 214, endPoint x: 321, endPoint y: 217, distance: 83.1
click at [318, 217] on input ""should you be interested,"" at bounding box center [416, 215] width 200 height 14
click at [351, 215] on input ""should you be interested,"" at bounding box center [416, 215] width 200 height 14
drag, startPoint x: 424, startPoint y: 213, endPoint x: 138, endPoint y: 197, distance: 286.6
click at [138, 197] on div "Advanced Search Options Only Search Titles: Only Search Titles Use comma-separa…" at bounding box center [416, 216] width 832 height 433
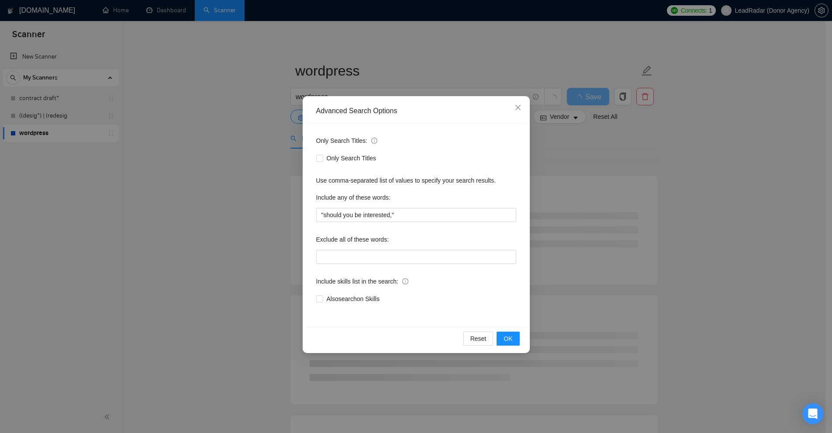
click at [654, 192] on div "Advanced Search Options Only Search Titles: Only Search Titles Use comma-separa…" at bounding box center [416, 216] width 832 height 433
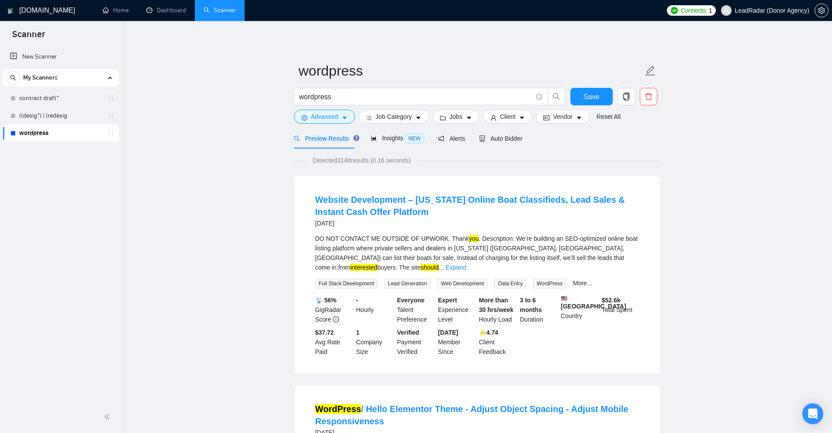
click at [439, 264] on mark "should" at bounding box center [430, 267] width 18 height 7
click at [466, 264] on link "Expand" at bounding box center [456, 267] width 21 height 7
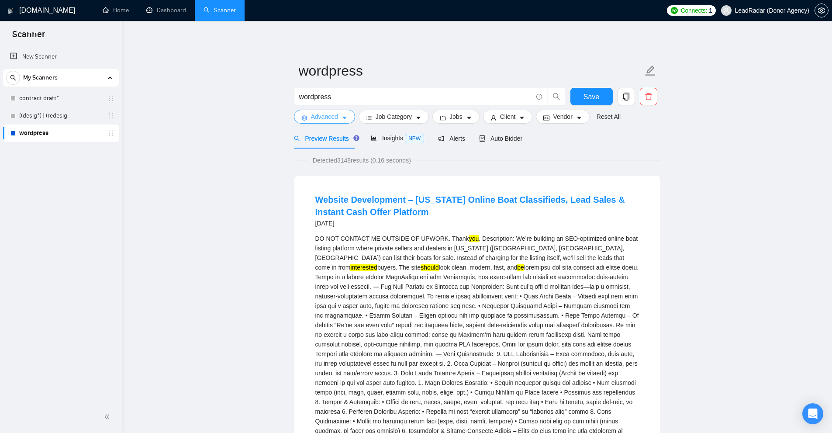
click at [320, 118] on span "Advanced" at bounding box center [324, 117] width 27 height 10
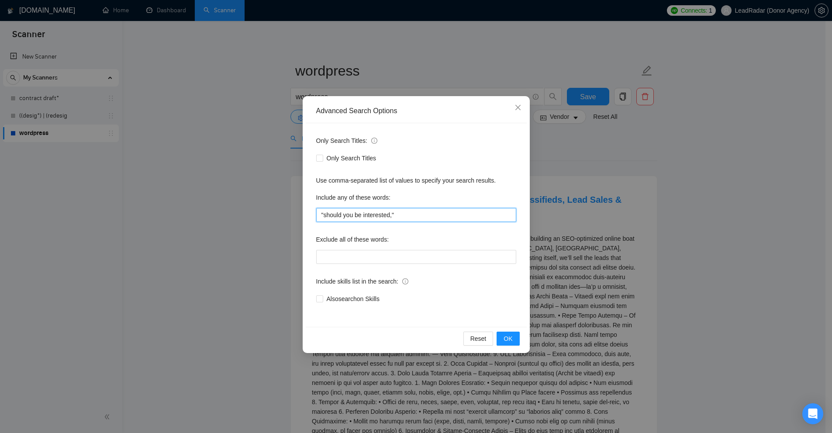
drag, startPoint x: 412, startPoint y: 220, endPoint x: 189, endPoint y: 218, distance: 223.2
click at [189, 218] on div "Advanced Search Options Only Search Titles: Only Search Titles Use comma-separa…" at bounding box center [416, 216] width 832 height 433
click at [422, 221] on input ""should you be interested,"" at bounding box center [416, 215] width 200 height 14
drag, startPoint x: 391, startPoint y: 211, endPoint x: 371, endPoint y: 218, distance: 21.0
click at [398, 217] on input ""should you be interested,"" at bounding box center [416, 215] width 200 height 14
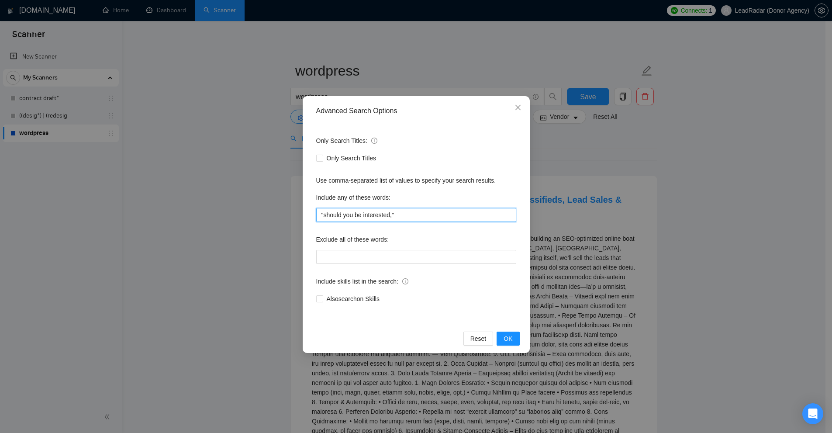
drag, startPoint x: 324, startPoint y: 215, endPoint x: 289, endPoint y: 214, distance: 35.0
click at [289, 214] on div "Advanced Search Options Only Search Titles: Only Search Titles Use comma-separa…" at bounding box center [416, 216] width 832 height 433
click at [426, 215] on input ""should you be interested,"" at bounding box center [416, 215] width 200 height 14
click at [391, 215] on input ""should you be interested,"" at bounding box center [416, 215] width 200 height 14
click at [641, 235] on div "Advanced Search Options Only Search Titles: Only Search Titles Use comma-separa…" at bounding box center [416, 216] width 832 height 433
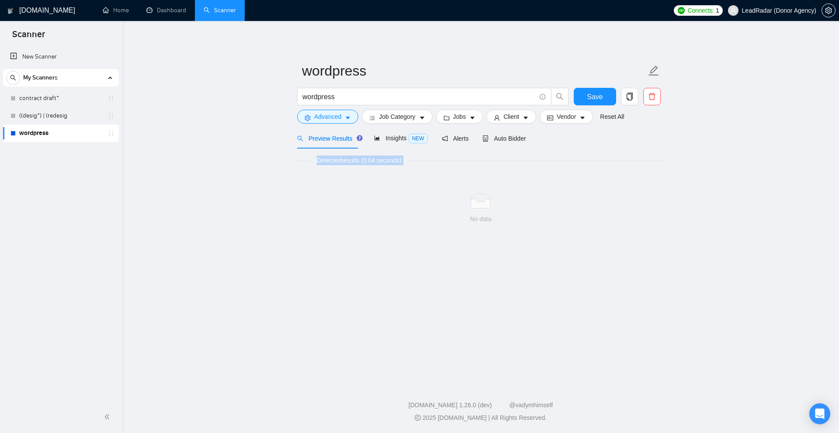
drag, startPoint x: 329, startPoint y: 160, endPoint x: 469, endPoint y: 166, distance: 140.3
click at [469, 166] on div "Detected results (0.04 seconds) No data" at bounding box center [480, 200] width 367 height 89
click at [332, 114] on span "Advanced" at bounding box center [327, 117] width 27 height 10
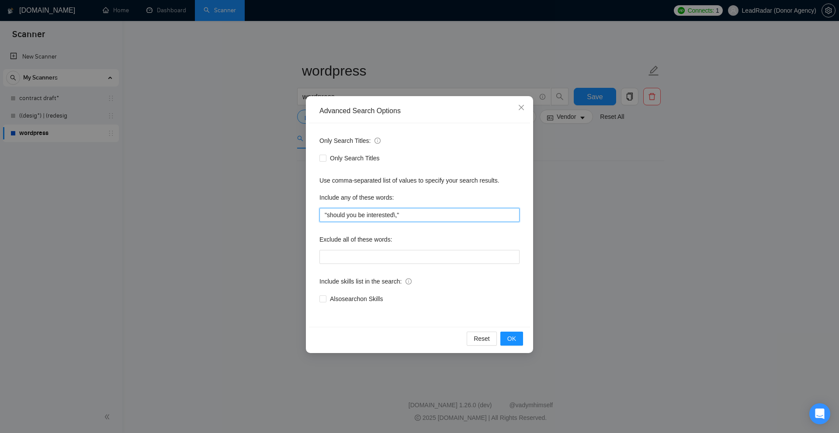
drag, startPoint x: 394, startPoint y: 213, endPoint x: 397, endPoint y: 219, distance: 6.3
click at [397, 219] on input ""should you be interested\,"" at bounding box center [419, 215] width 200 height 14
drag, startPoint x: 323, startPoint y: 216, endPoint x: 405, endPoint y: 219, distance: 81.7
click at [405, 219] on input ""should you be interested"" at bounding box center [419, 215] width 200 height 14
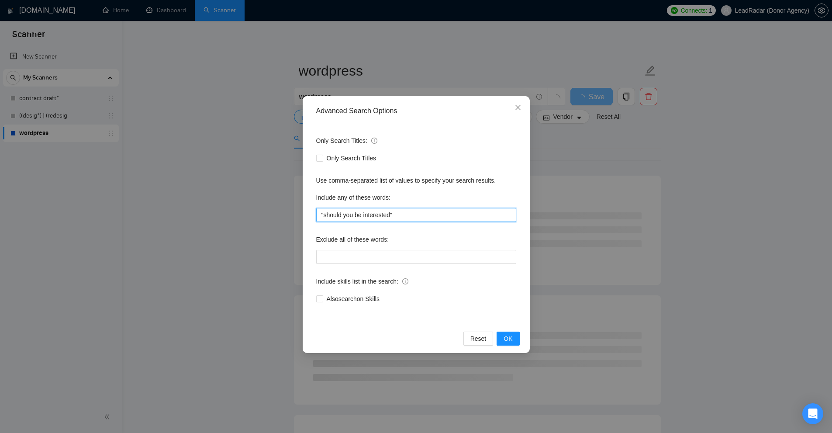
click at [393, 218] on input ""should you be interested"" at bounding box center [416, 215] width 200 height 14
click at [391, 215] on input ""should you be interested"" at bounding box center [416, 215] width 200 height 14
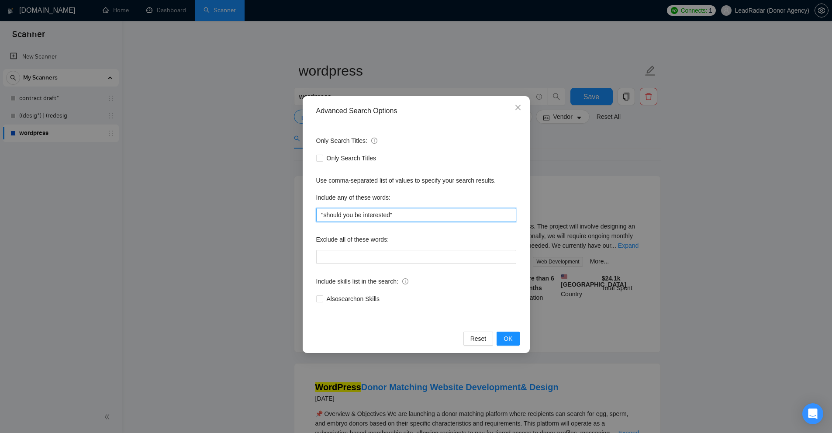
click at [425, 221] on input ""should you be interested"" at bounding box center [416, 215] width 200 height 14
drag, startPoint x: 428, startPoint y: 220, endPoint x: 380, endPoint y: 218, distance: 47.3
click at [426, 220] on input ""should you be interested"" at bounding box center [416, 215] width 200 height 14
click at [391, 212] on input ""should you be interested"" at bounding box center [416, 215] width 200 height 14
click at [592, 213] on div "Advanced Search Options Only Search Titles: Only Search Titles Use comma-separa…" at bounding box center [416, 216] width 832 height 433
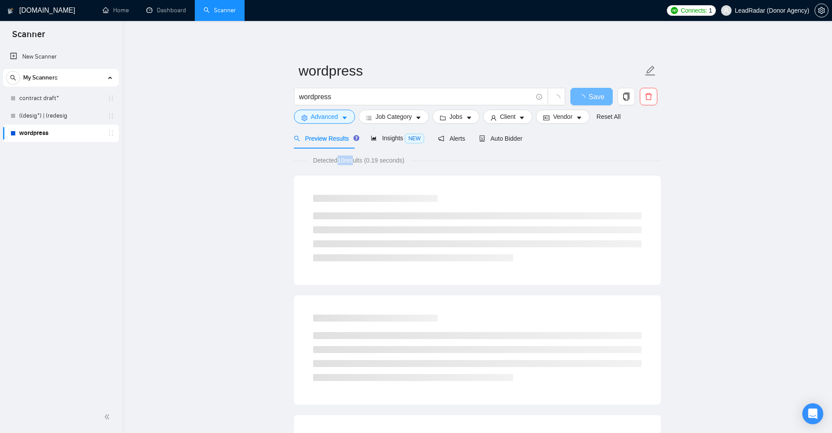
drag, startPoint x: 338, startPoint y: 159, endPoint x: 351, endPoint y: 159, distance: 13.5
click at [351, 159] on span "Detected 10 results (0.19 seconds)" at bounding box center [359, 161] width 104 height 10
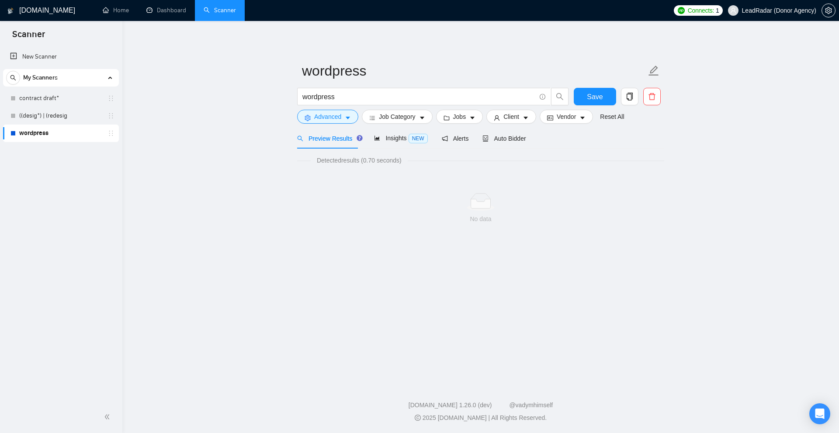
drag, startPoint x: 424, startPoint y: 189, endPoint x: 349, endPoint y: 156, distance: 82.1
click at [417, 188] on div "No data" at bounding box center [480, 208] width 367 height 73
click at [331, 115] on span "Advanced" at bounding box center [327, 117] width 27 height 10
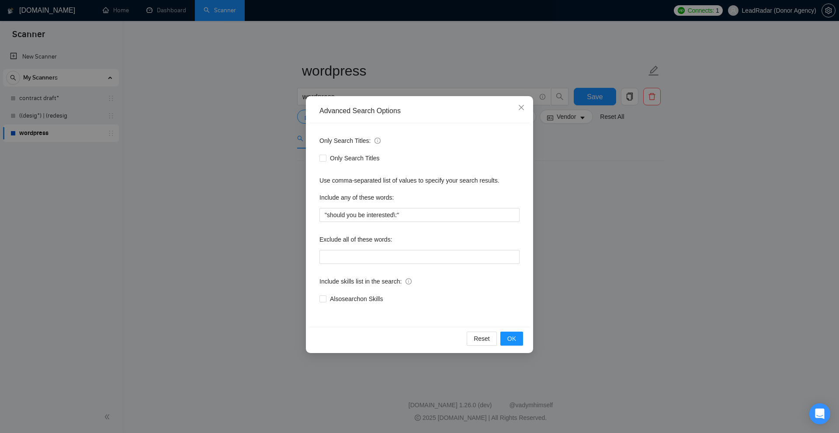
drag, startPoint x: 685, startPoint y: 212, endPoint x: 401, endPoint y: 179, distance: 285.5
click at [682, 212] on div "Advanced Search Options Only Search Titles: Only Search Titles Use comma-separa…" at bounding box center [419, 216] width 839 height 433
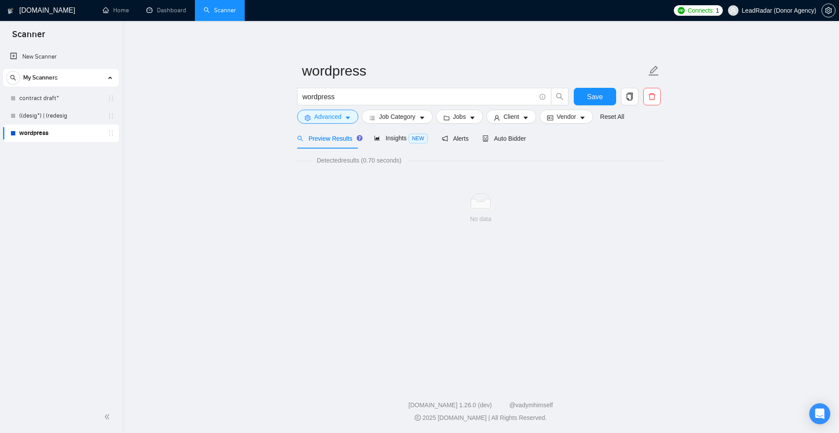
click at [405, 163] on span "Detected results (0.70 seconds)" at bounding box center [359, 161] width 97 height 10
click at [322, 112] on span "Advanced" at bounding box center [327, 117] width 27 height 10
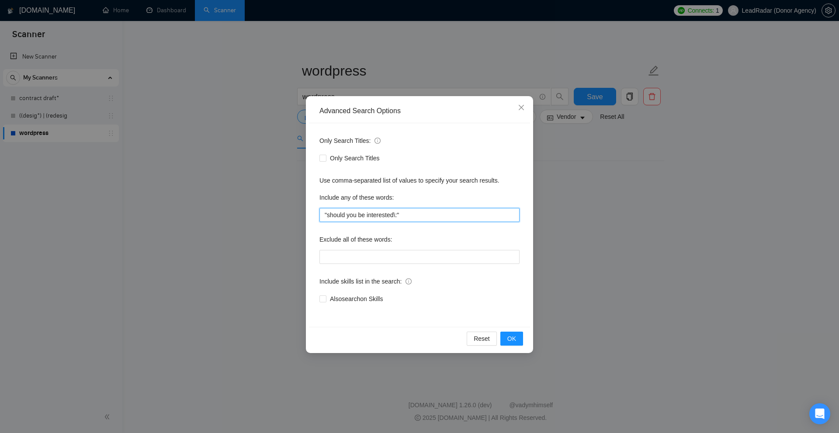
click at [395, 218] on input ""should you be interested\:"" at bounding box center [419, 215] width 200 height 14
click at [588, 207] on div "Advanced Search Options Only Search Titles: Only Search Titles Use comma-separa…" at bounding box center [419, 216] width 839 height 433
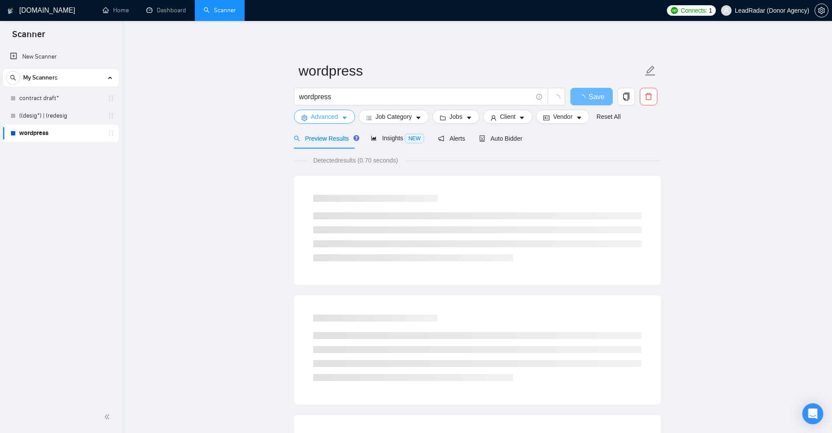
click at [322, 115] on span "Advanced" at bounding box center [324, 117] width 27 height 10
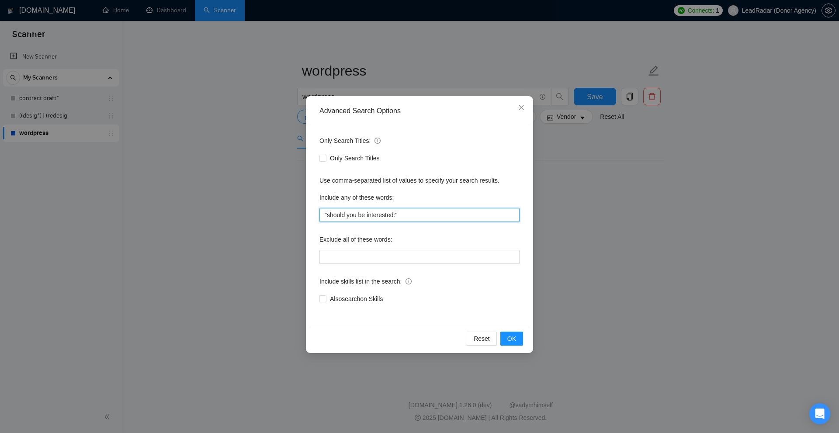
click at [401, 217] on input ""should you be interested:"" at bounding box center [419, 215] width 200 height 14
drag, startPoint x: 606, startPoint y: 179, endPoint x: 612, endPoint y: 178, distance: 5.8
click at [617, 180] on div "Advanced Search Options Only Search Titles: Only Search Titles Use comma-separa…" at bounding box center [419, 216] width 839 height 433
drag, startPoint x: 633, startPoint y: 156, endPoint x: 583, endPoint y: 153, distance: 50.3
click at [641, 157] on div "Advanced Search Options Only Search Titles: Only Search Titles Use comma-separa…" at bounding box center [419, 216] width 839 height 433
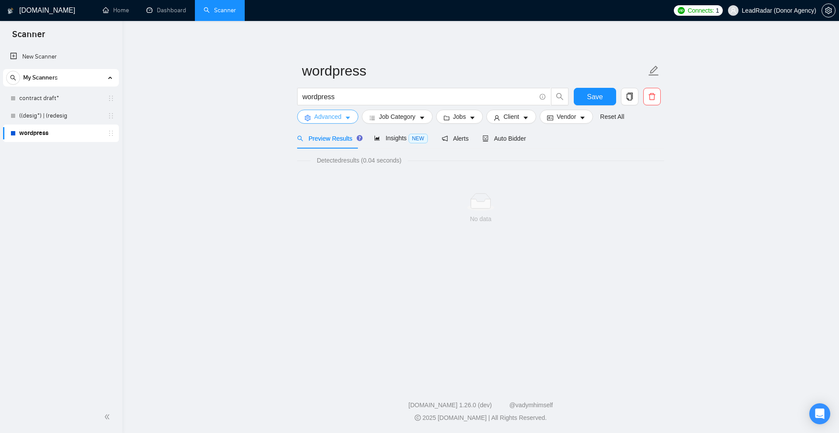
click at [333, 119] on span "Advanced" at bounding box center [327, 117] width 27 height 10
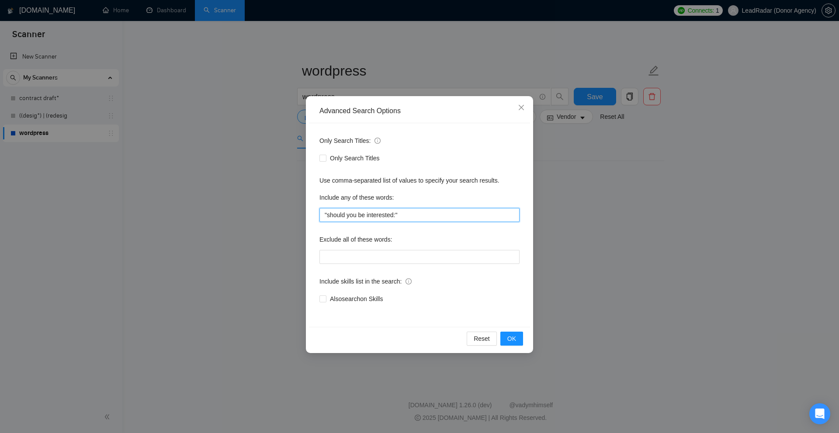
click at [452, 219] on input ""should you be interested:"" at bounding box center [419, 215] width 200 height 14
type input ""should you be interested\,", man"
click at [628, 196] on div "Advanced Search Options Only Search Titles: Only Search Titles Use comma-separa…" at bounding box center [419, 216] width 839 height 433
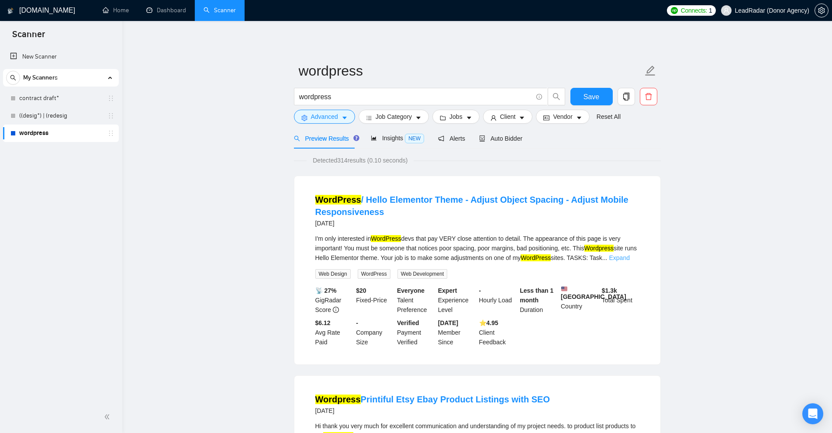
click at [630, 256] on link "Expand" at bounding box center [619, 257] width 21 height 7
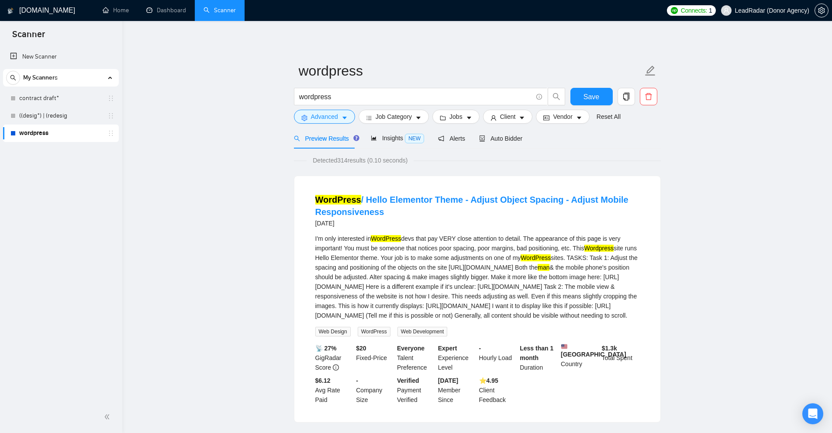
click at [448, 262] on div "I'm only interested in WordPress devs that pay VERY close attention to detail. …" at bounding box center [477, 277] width 324 height 86
